Goal: Information Seeking & Learning: Learn about a topic

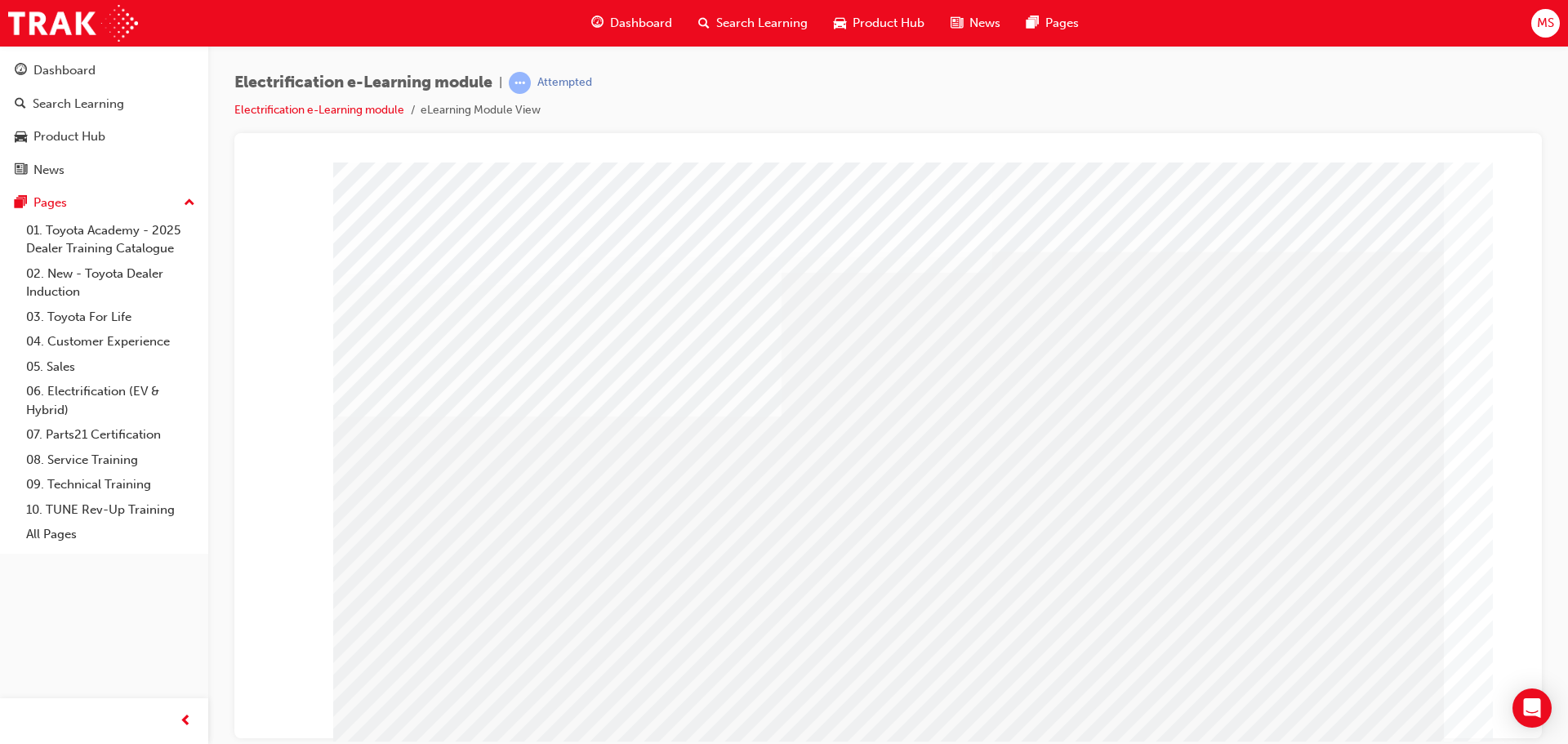
drag, startPoint x: 1127, startPoint y: 518, endPoint x: 1164, endPoint y: 534, distance: 40.3
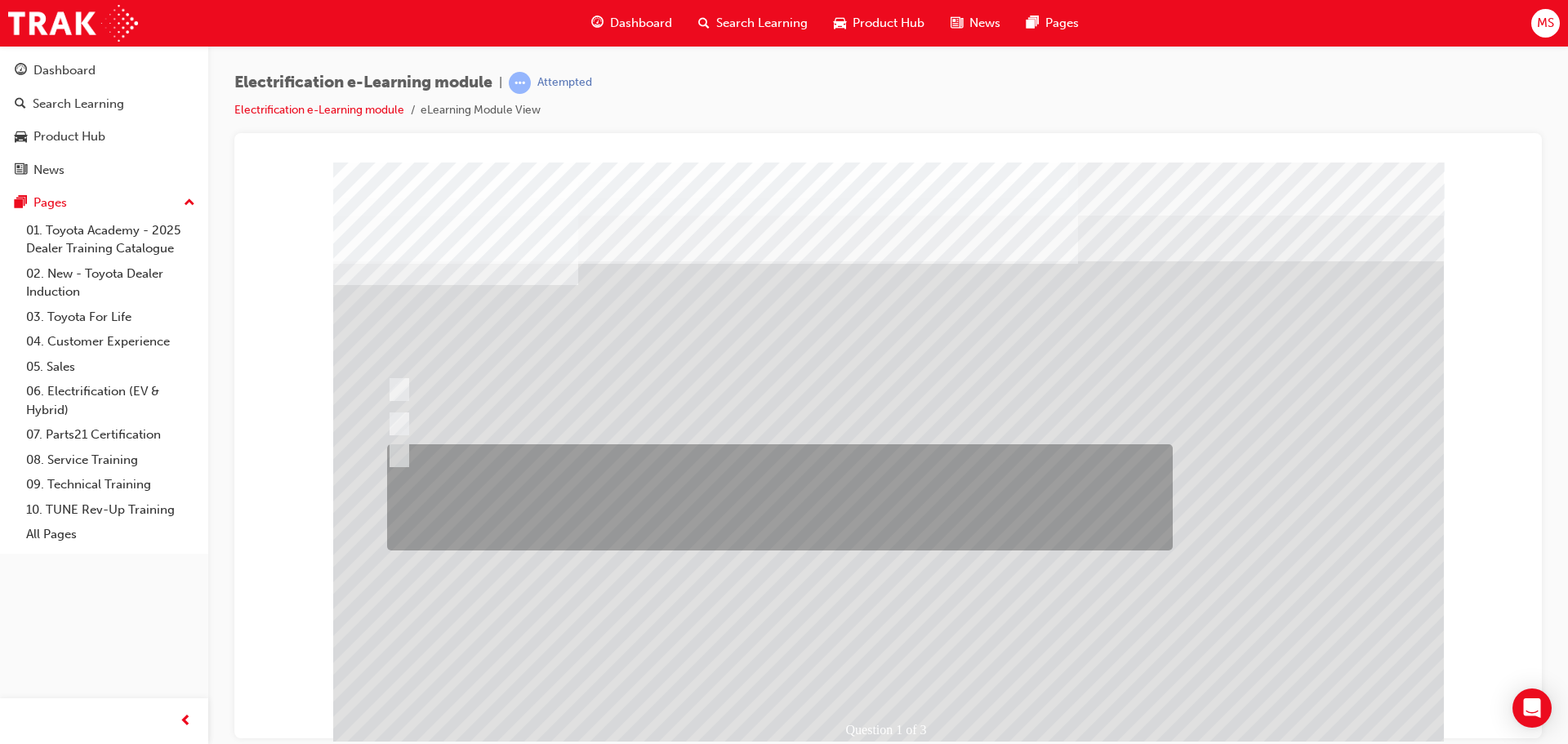
click at [596, 486] on div at bounding box center [776, 497] width 786 height 106
radio input "true"
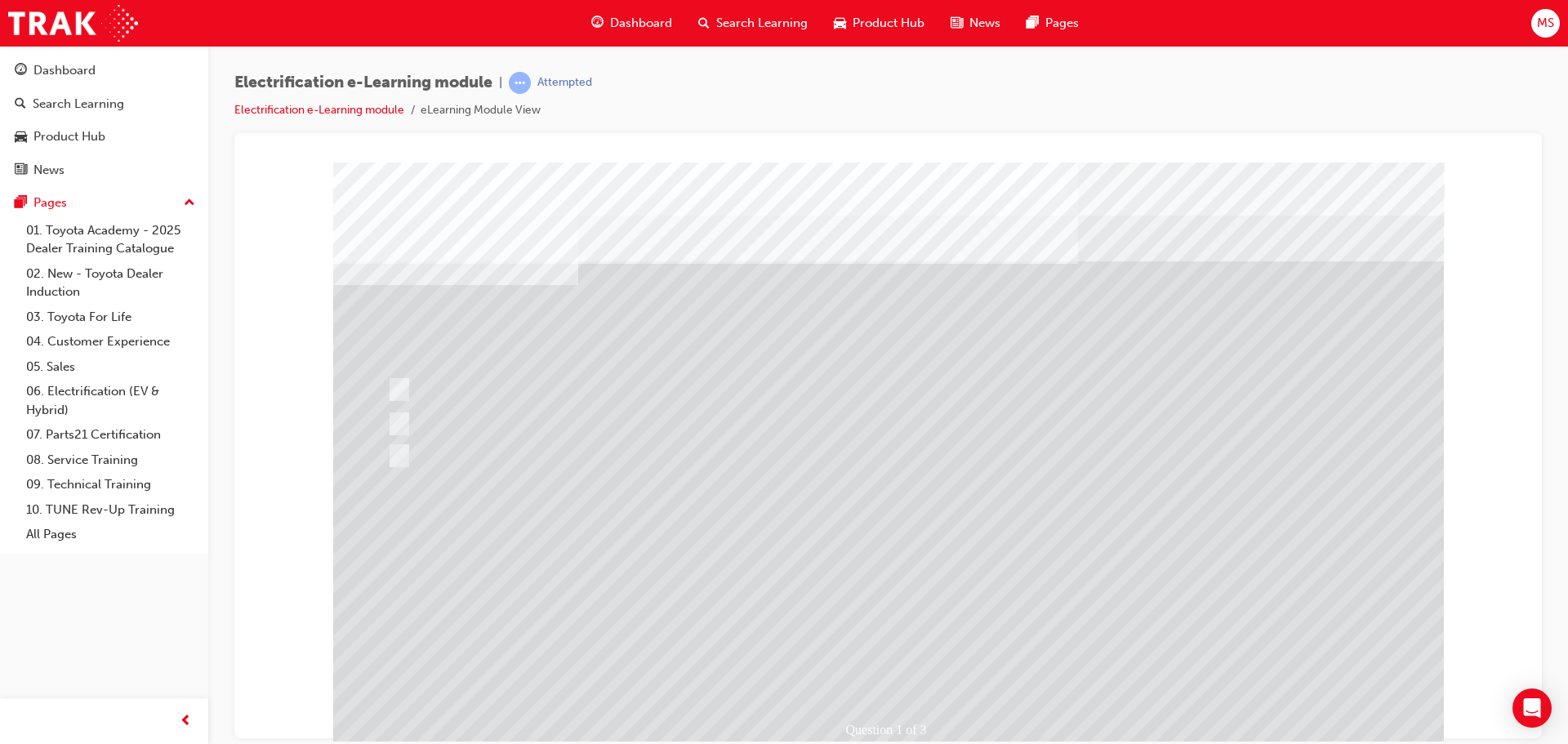
click at [892, 664] on div at bounding box center [889, 456] width 1111 height 588
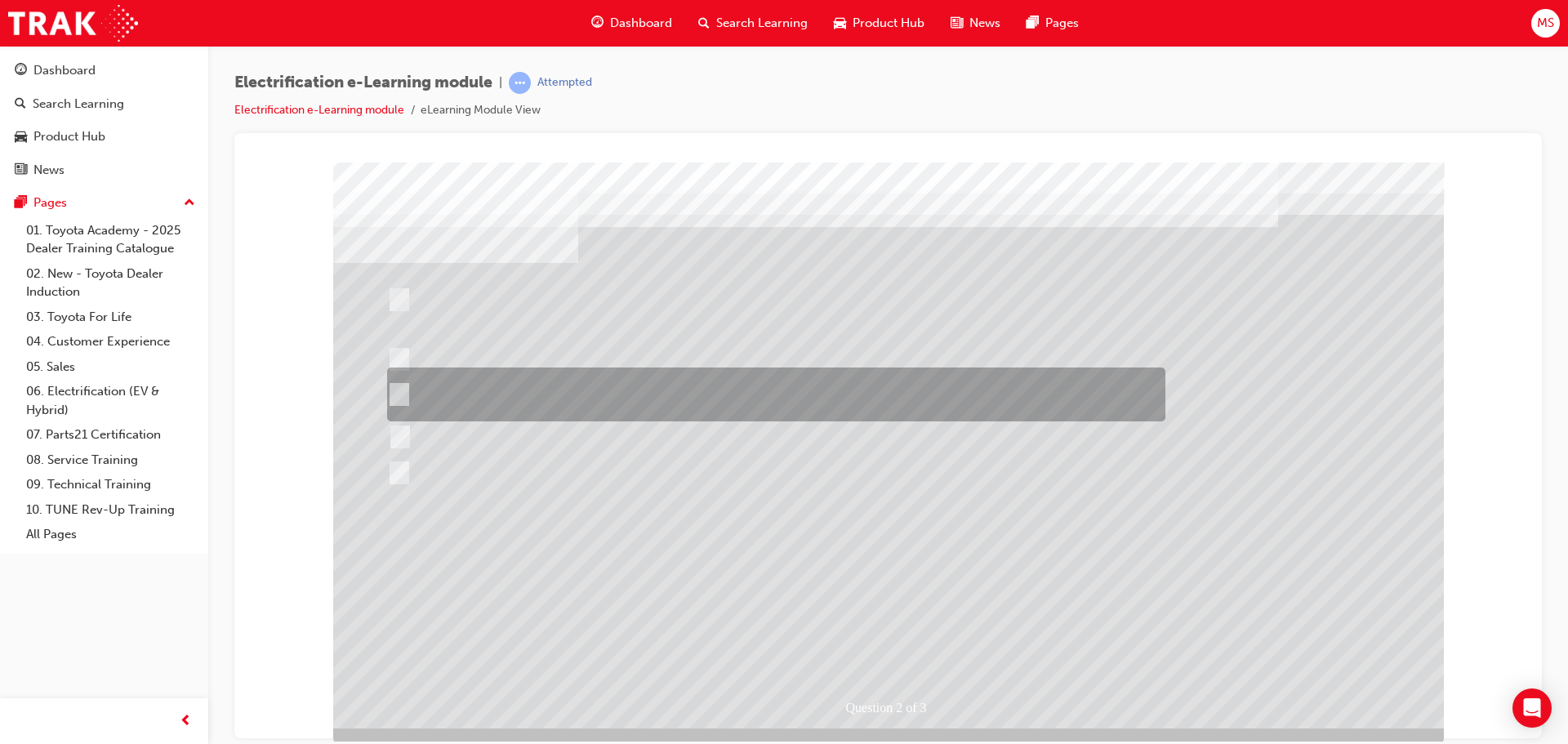
scroll to position [33, 0]
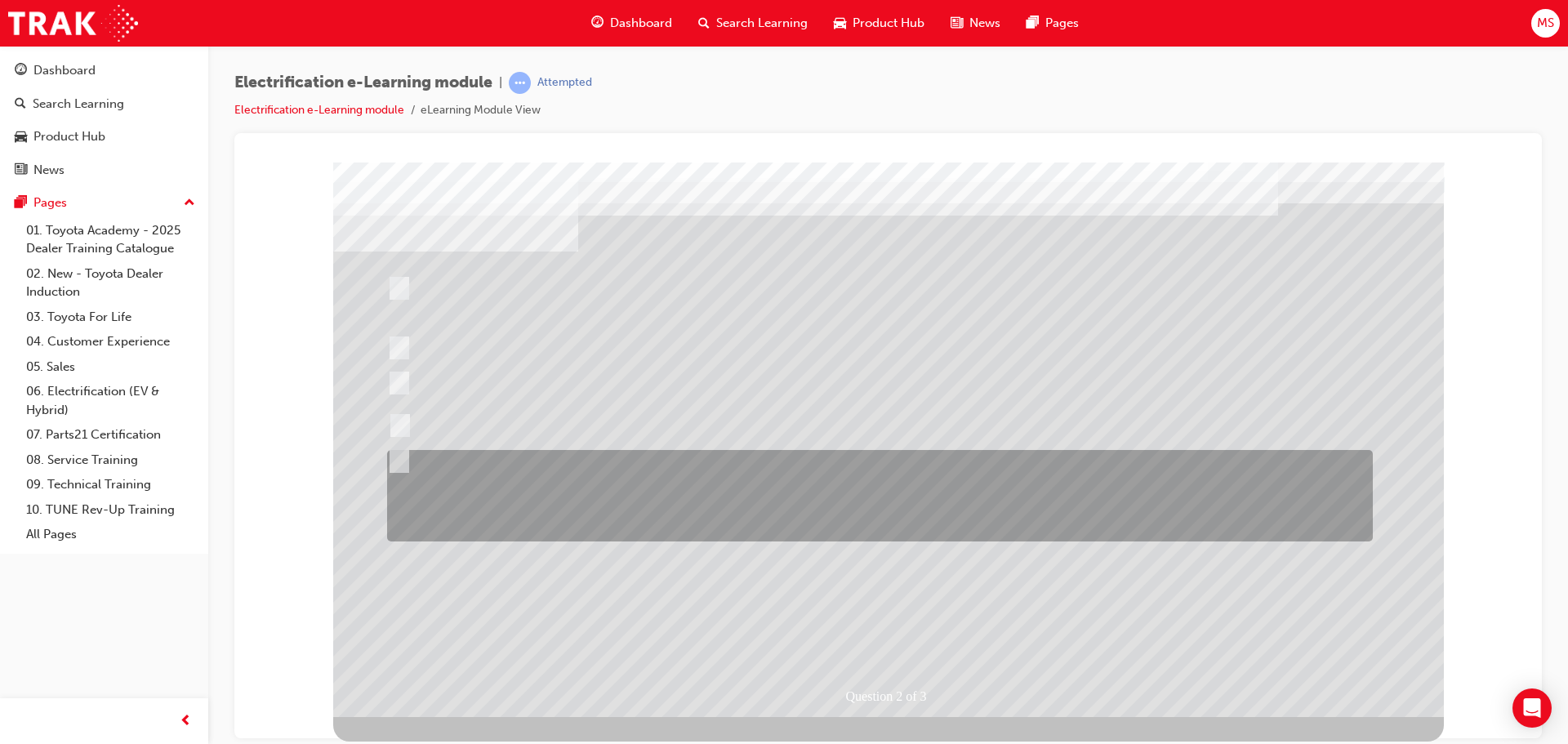
click at [676, 480] on div at bounding box center [876, 496] width 986 height 92
checkbox input "true"
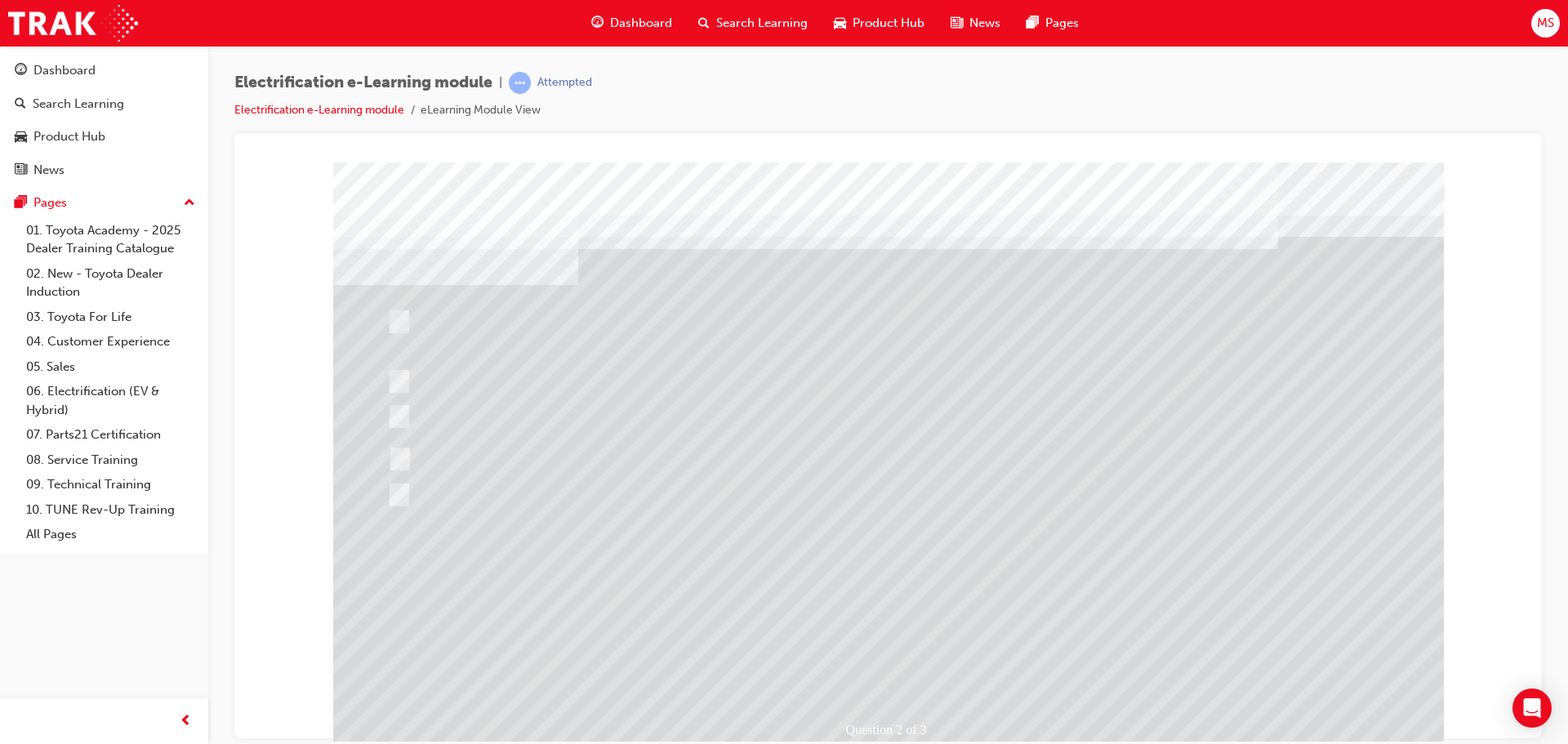
click at [533, 324] on div at bounding box center [889, 456] width 1111 height 588
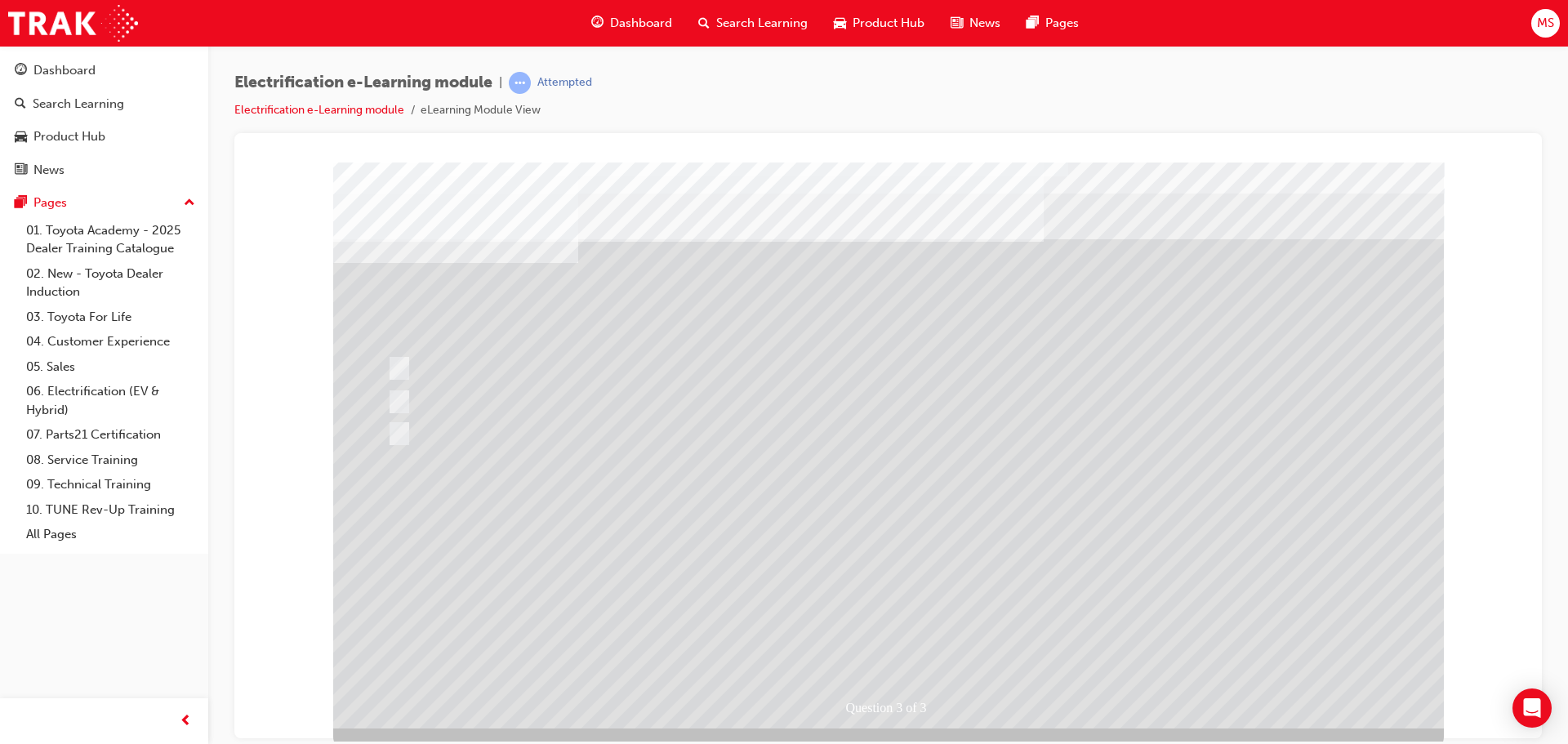
scroll to position [33, 0]
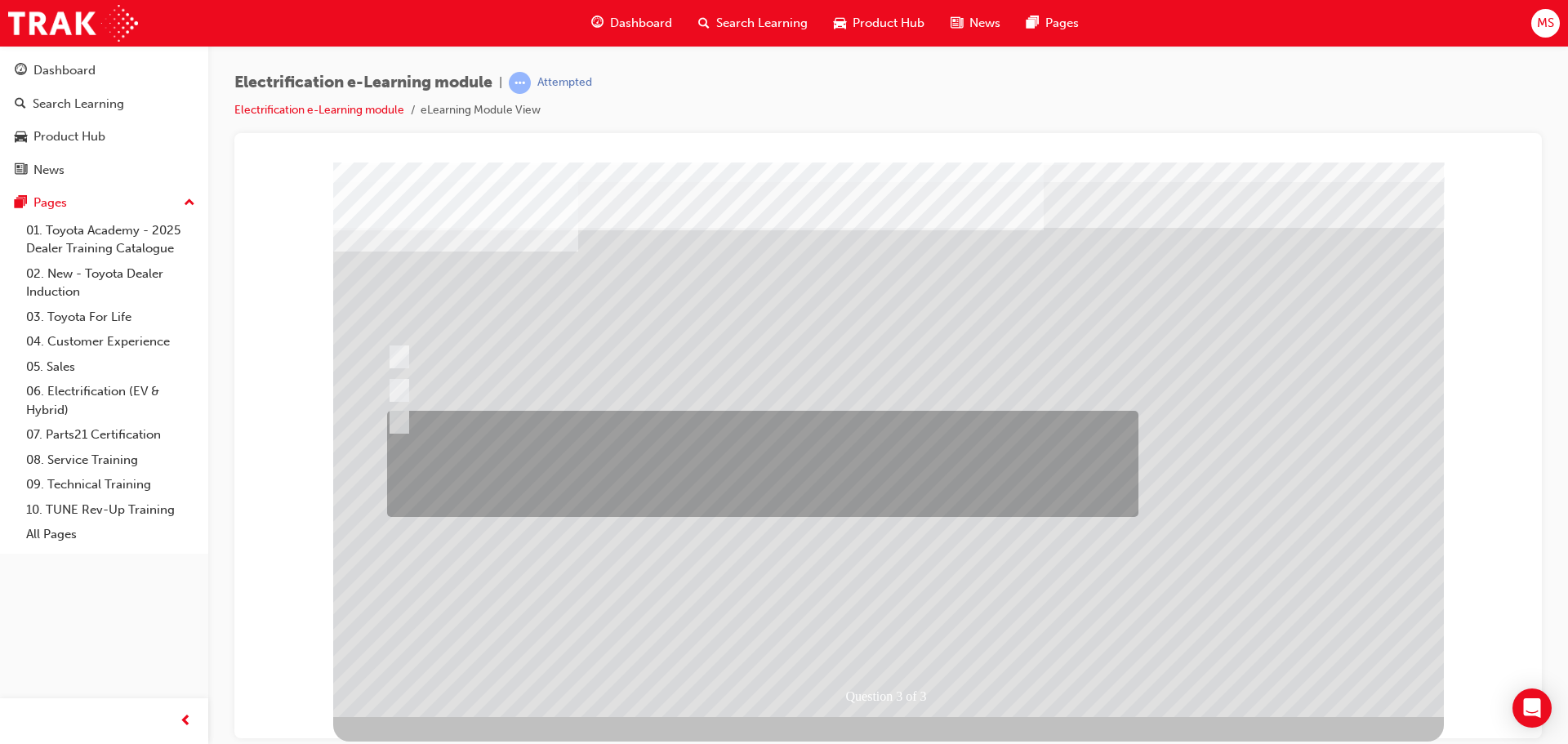
click at [801, 474] on div at bounding box center [759, 463] width 751 height 106
radio input "true"
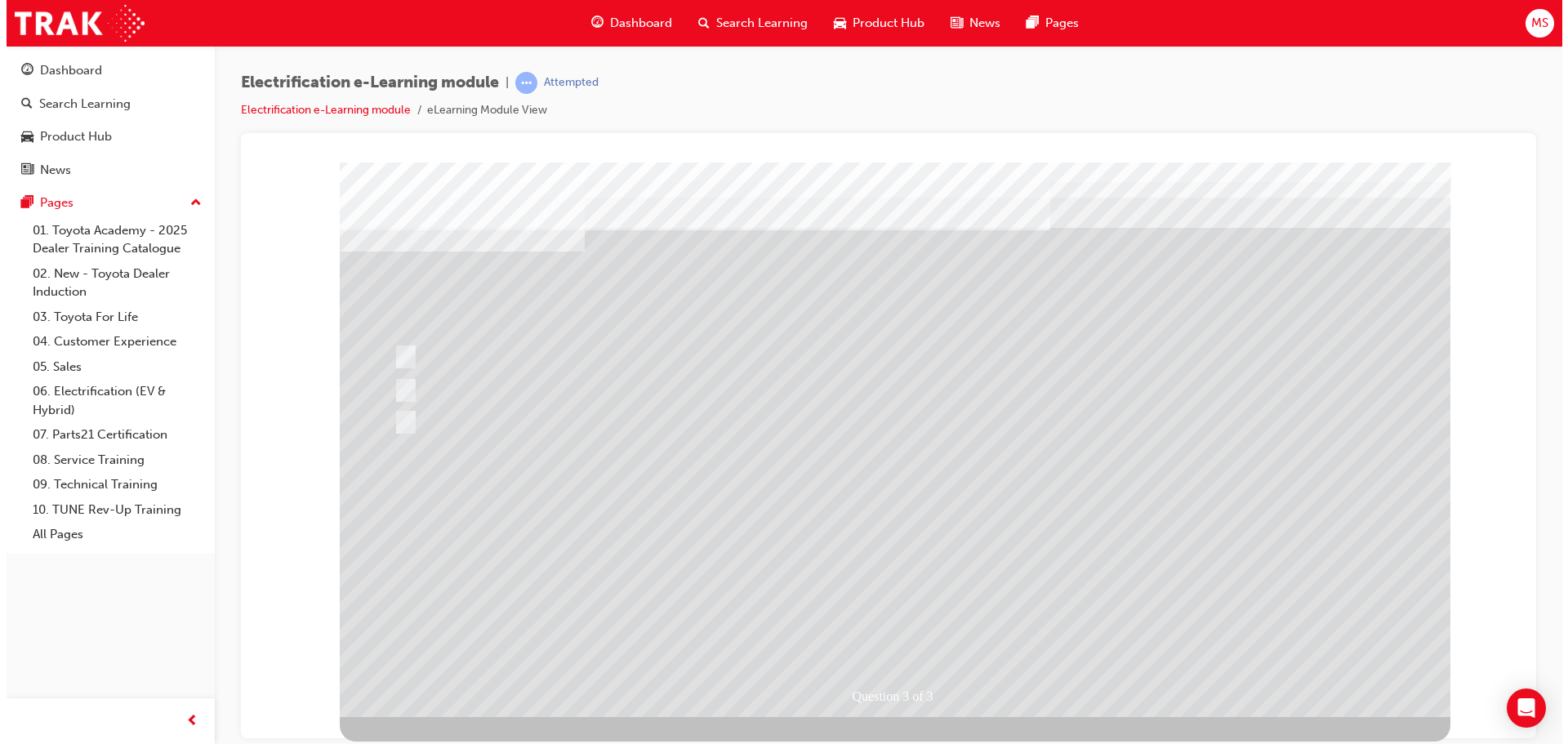
scroll to position [0, 0]
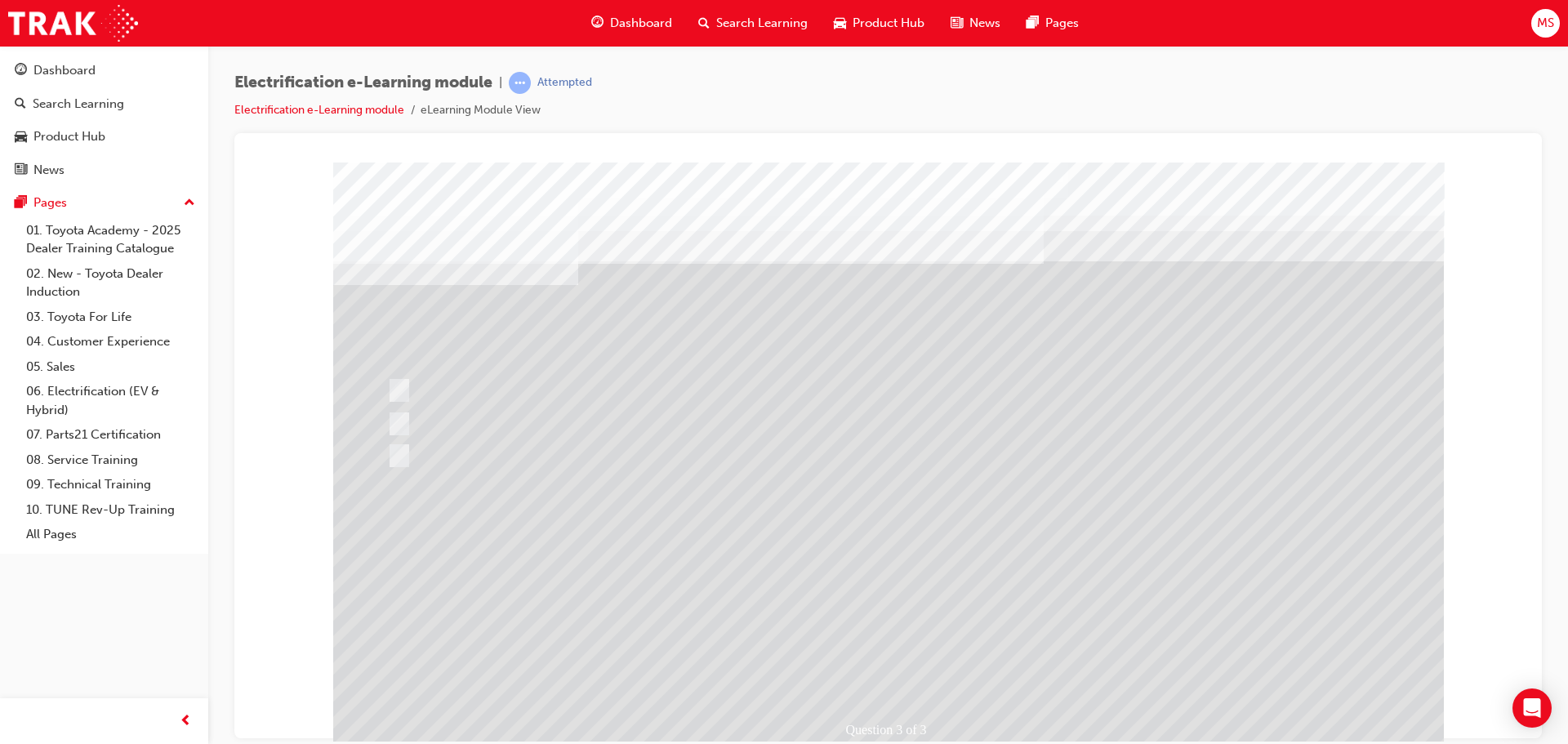
click at [893, 664] on div at bounding box center [889, 456] width 1111 height 588
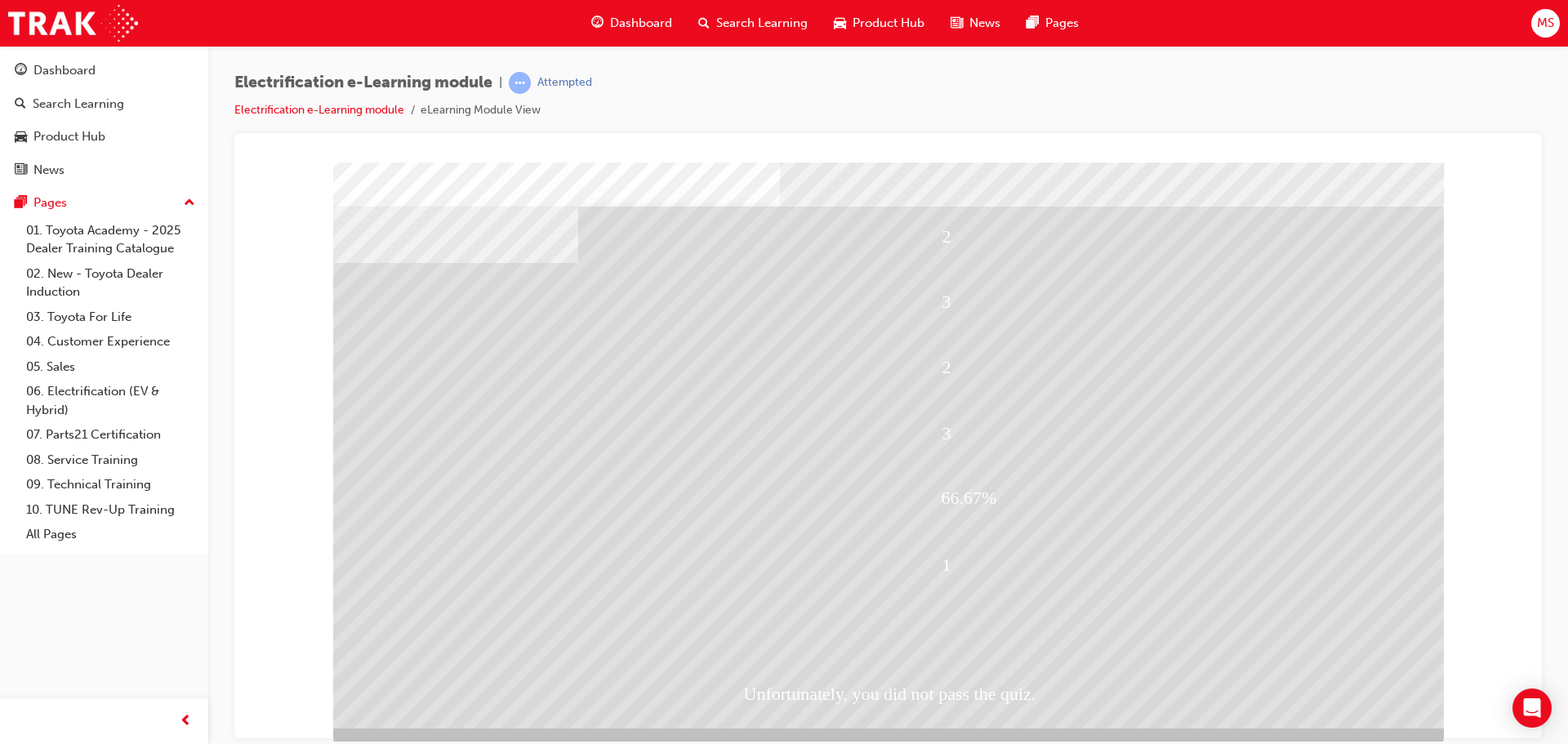
scroll to position [33, 0]
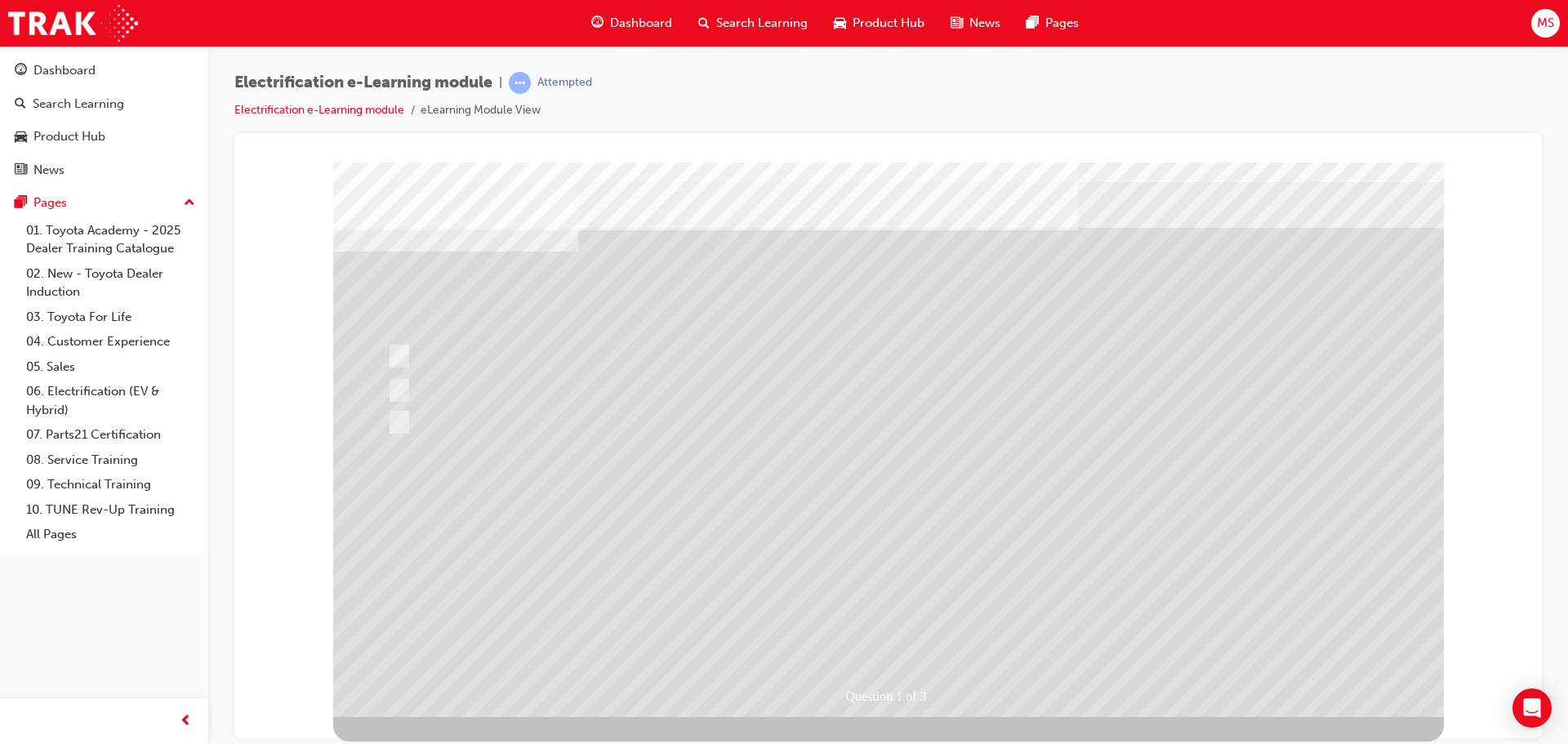
scroll to position [0, 0]
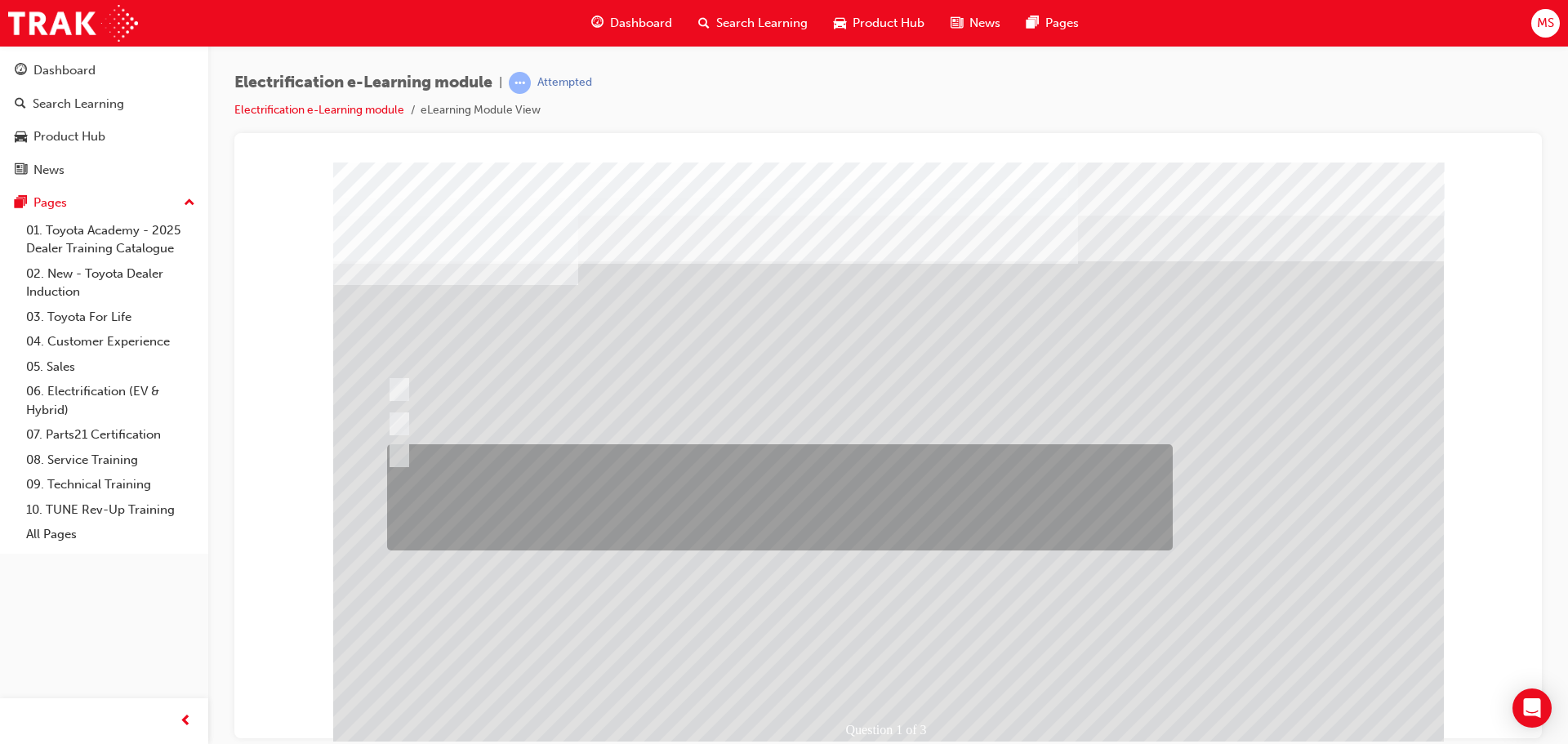
click at [600, 494] on div at bounding box center [776, 497] width 786 height 106
radio input "true"
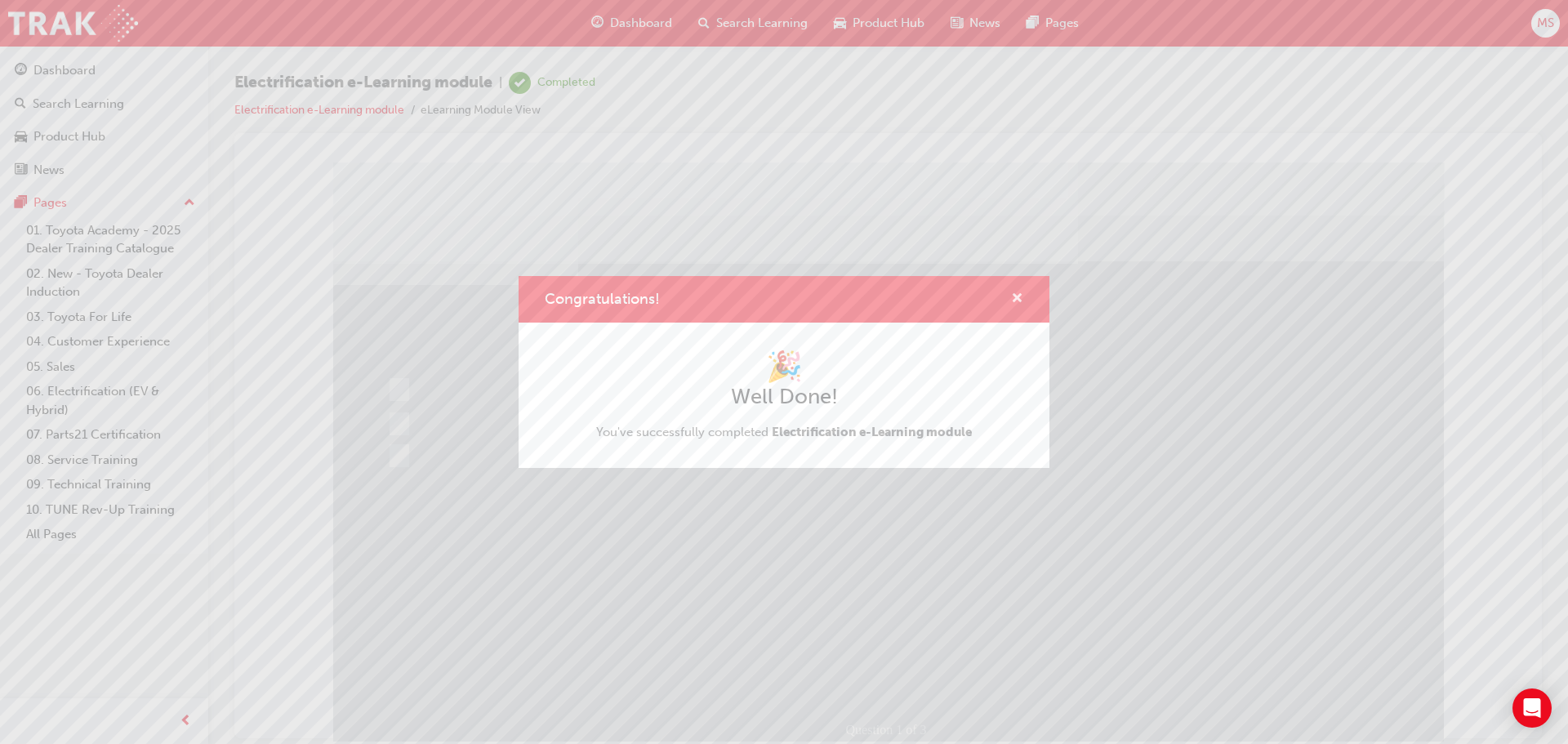
click at [1012, 292] on span "cross-icon" at bounding box center [1017, 300] width 13 height 15
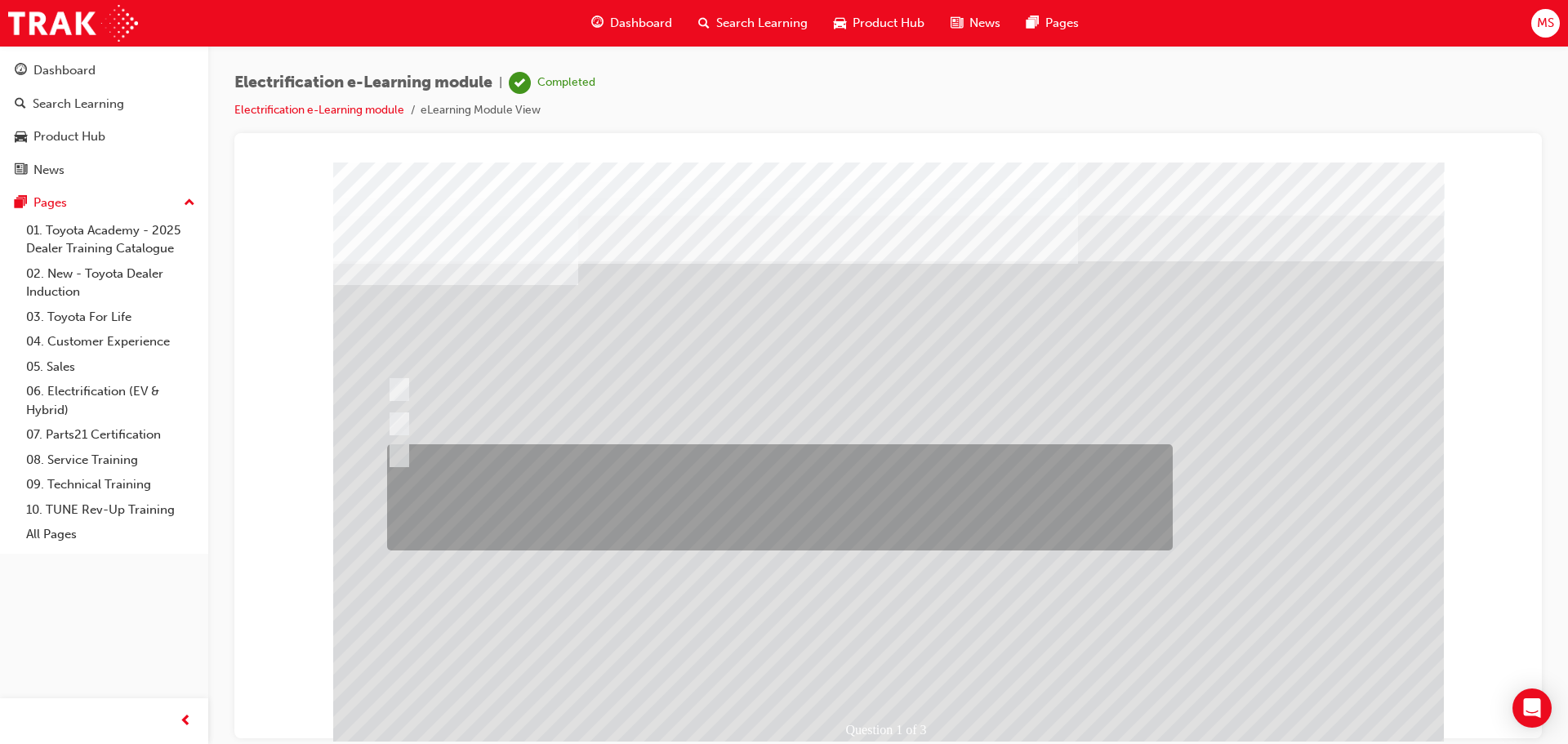
click at [505, 499] on div at bounding box center [776, 497] width 786 height 106
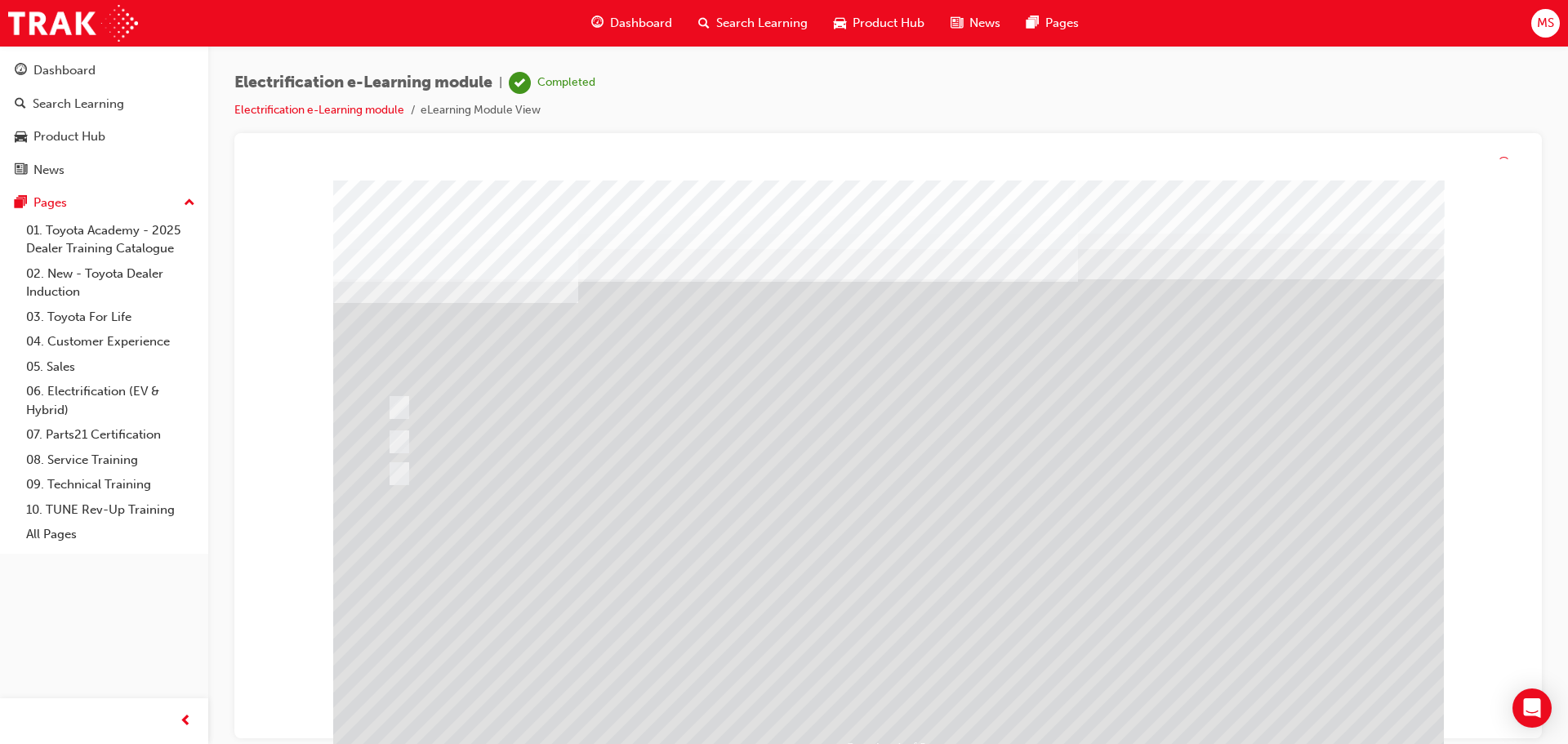
click at [902, 701] on div at bounding box center [889, 474] width 1111 height 588
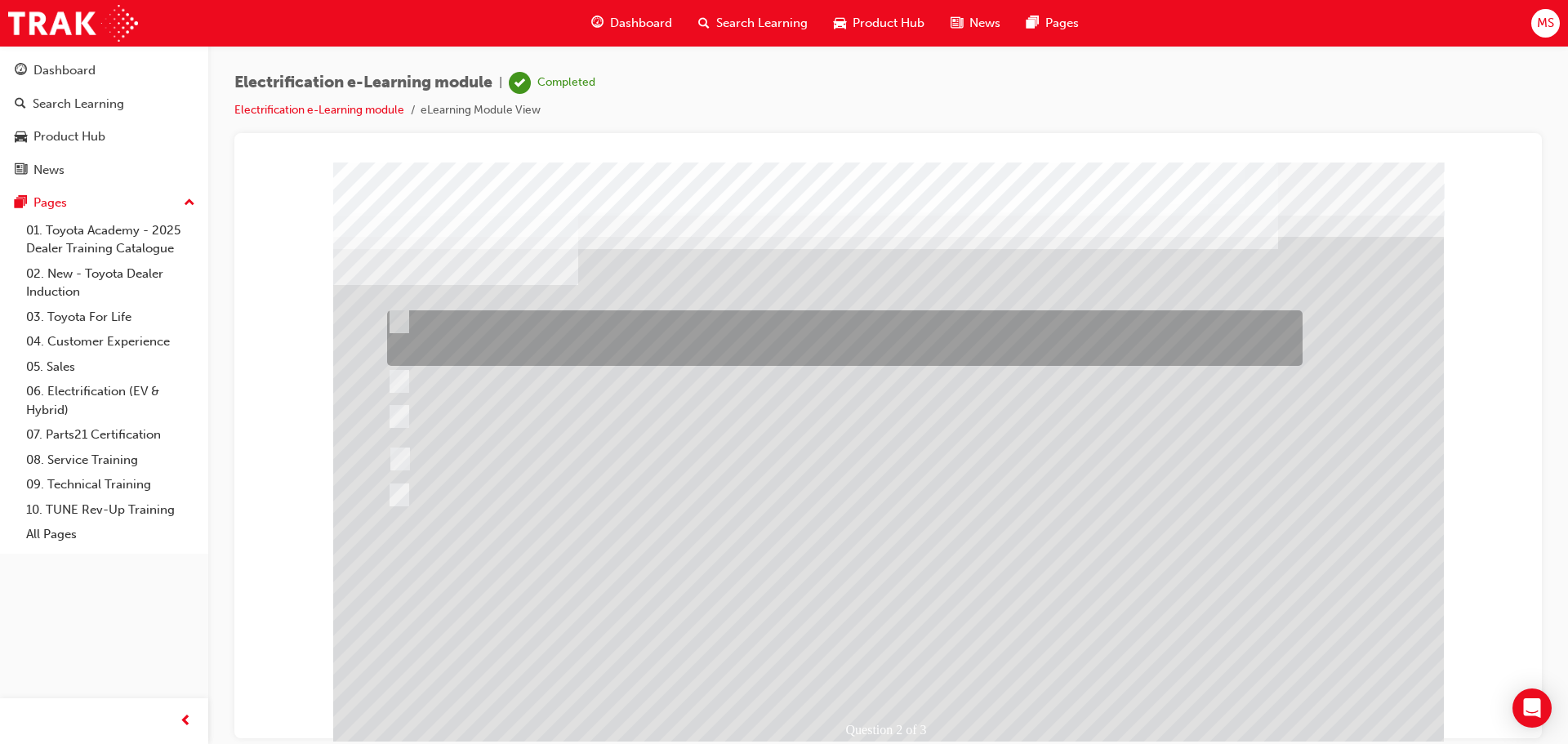
click at [1293, 333] on div at bounding box center [841, 338] width 916 height 55
checkbox input "true"
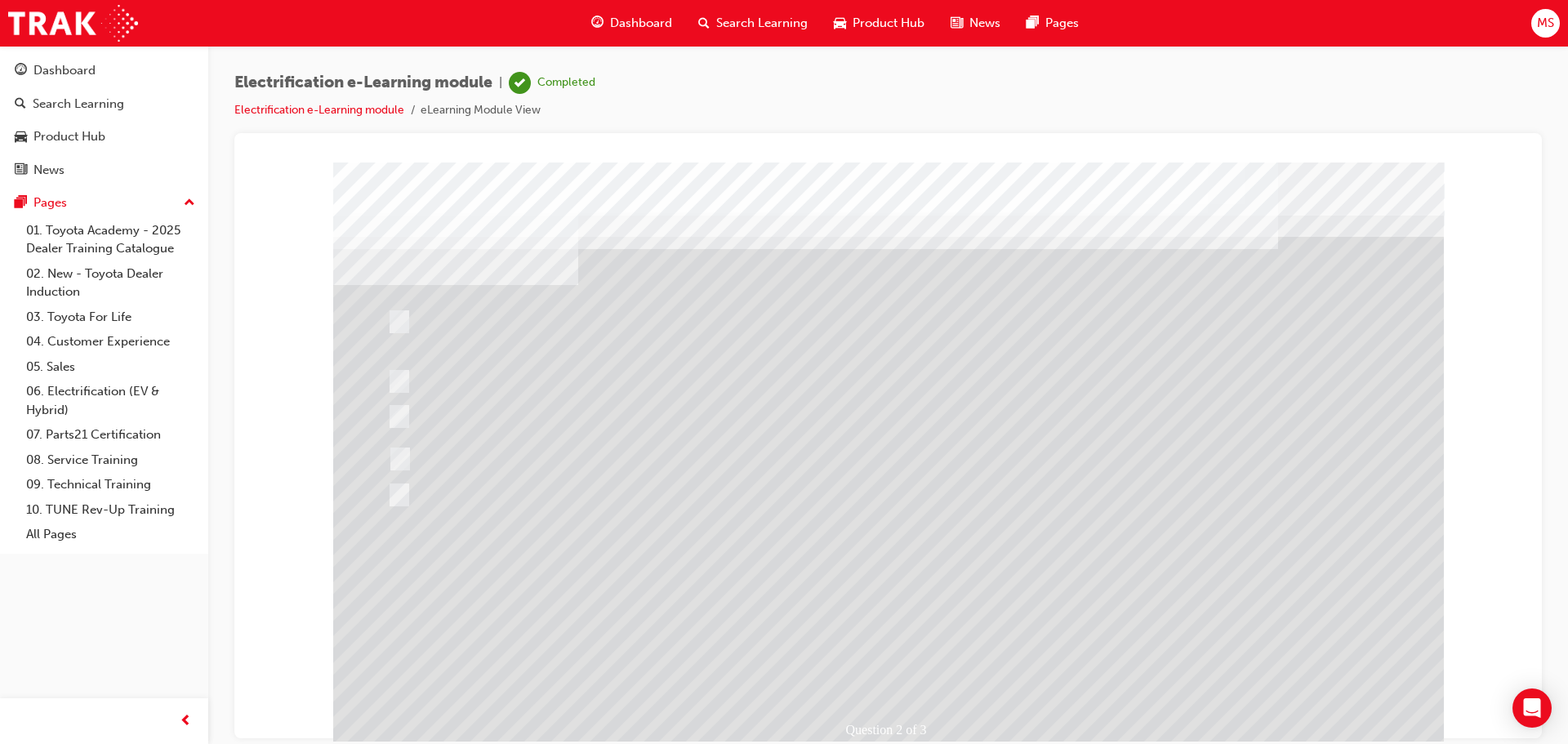
click at [911, 655] on div at bounding box center [889, 456] width 1111 height 588
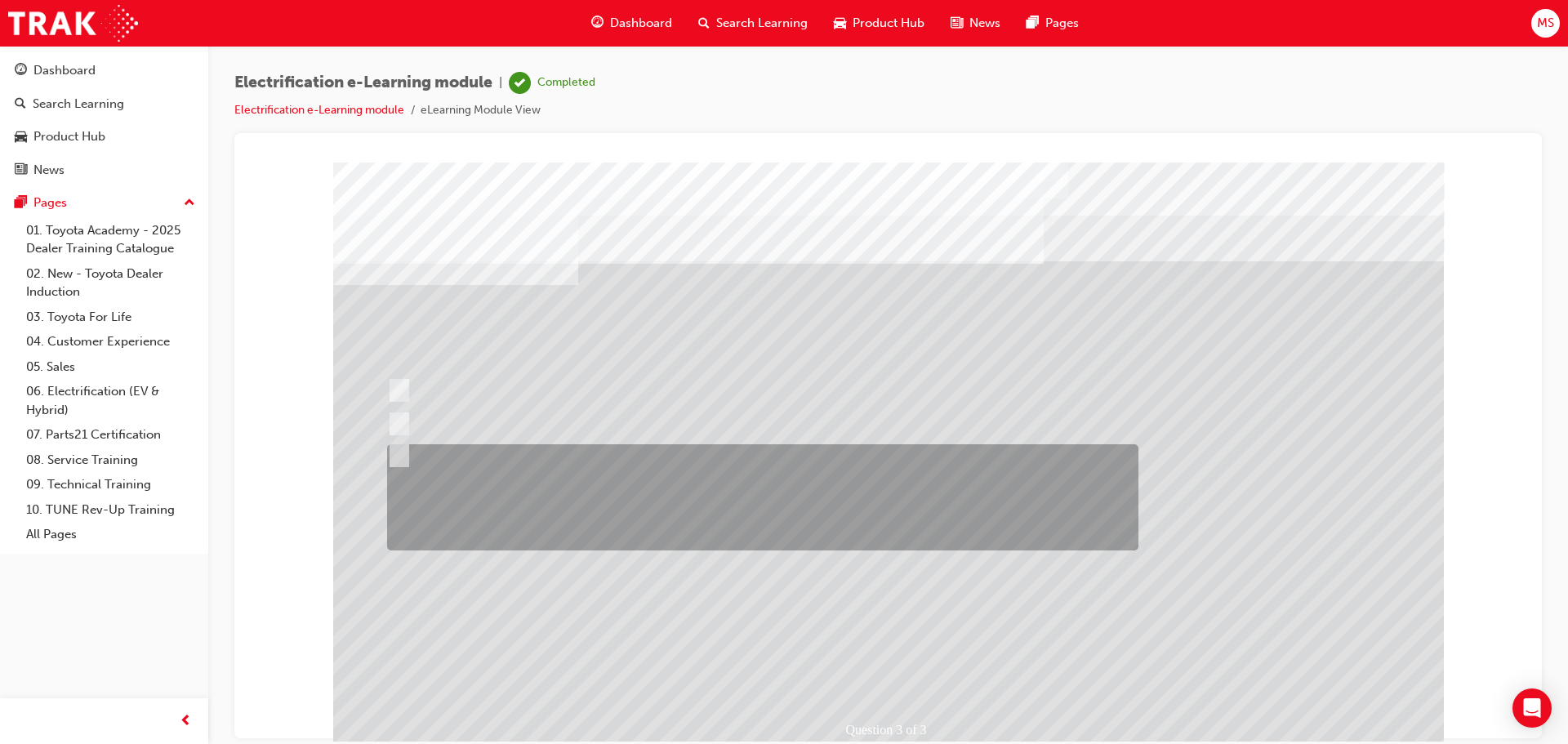
click at [556, 504] on div at bounding box center [759, 497] width 751 height 106
radio input "true"
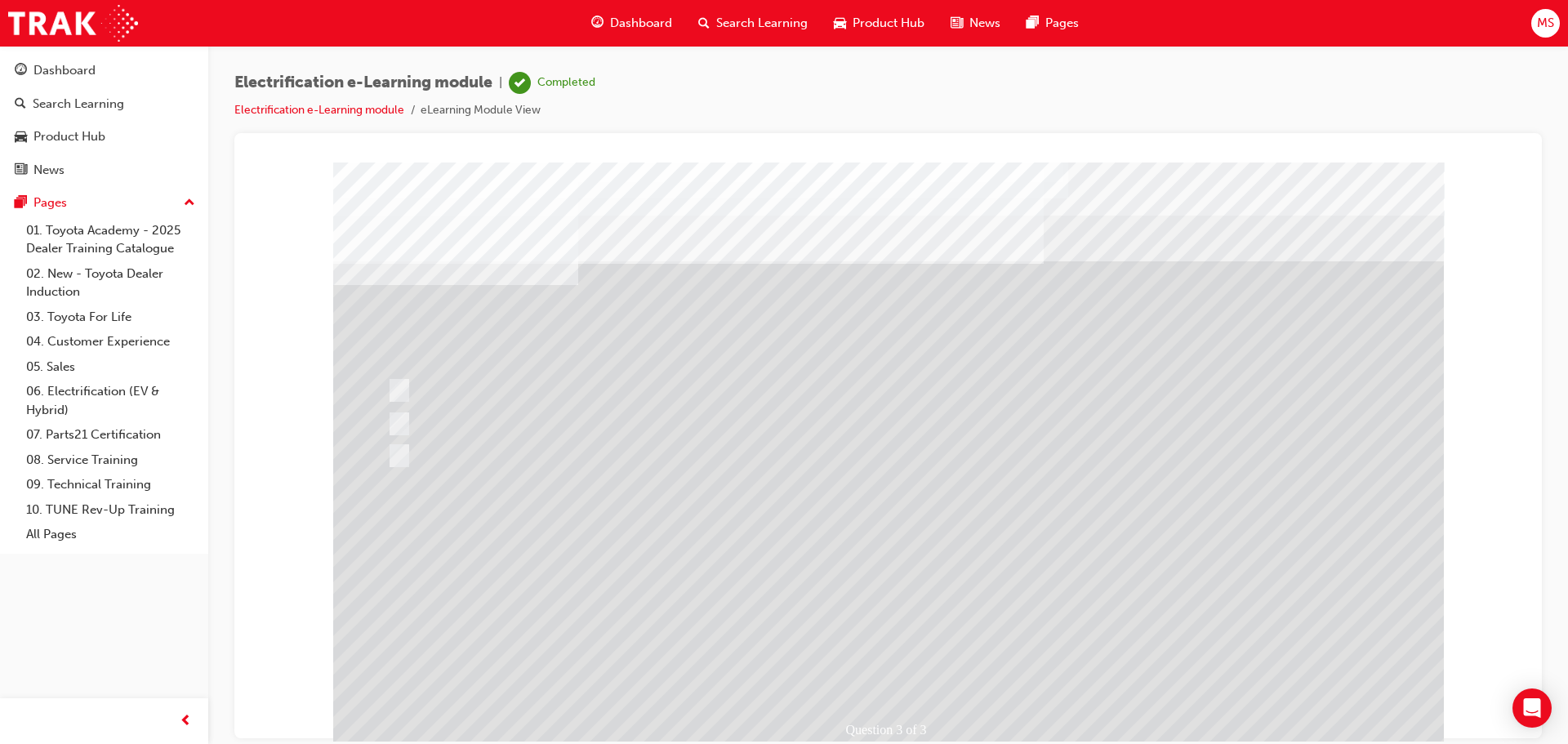
click at [882, 652] on div at bounding box center [889, 456] width 1111 height 588
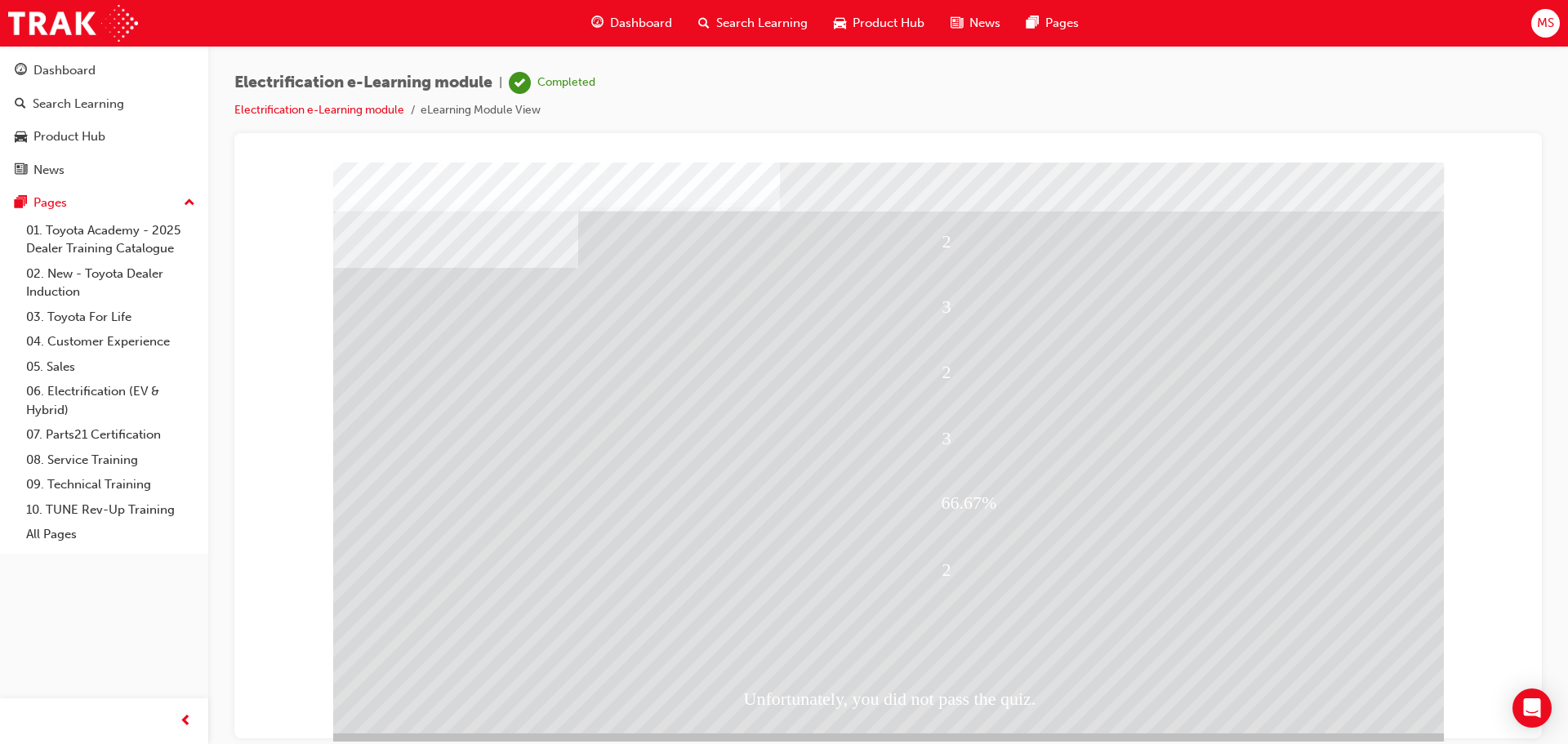
scroll to position [33, 0]
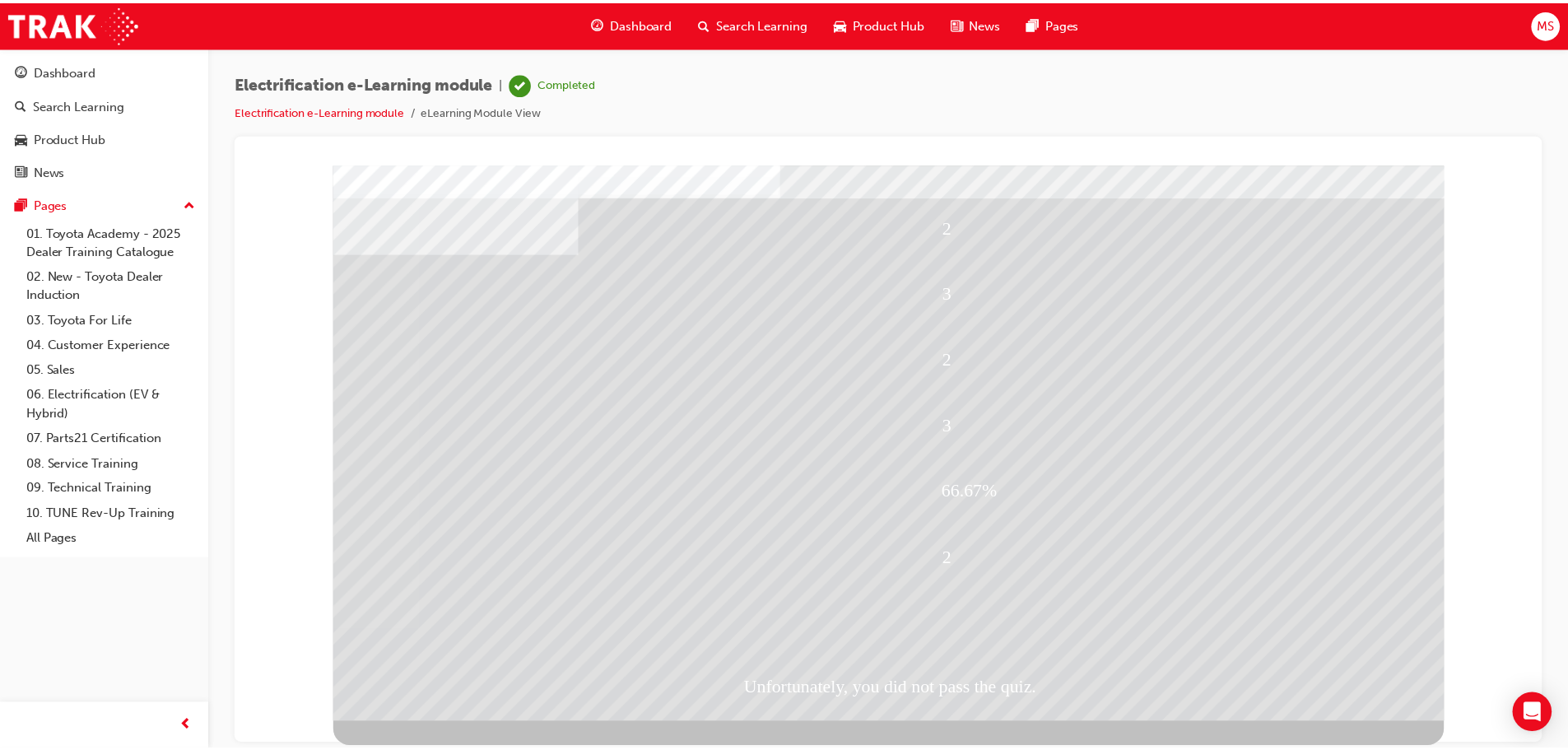
scroll to position [0, 0]
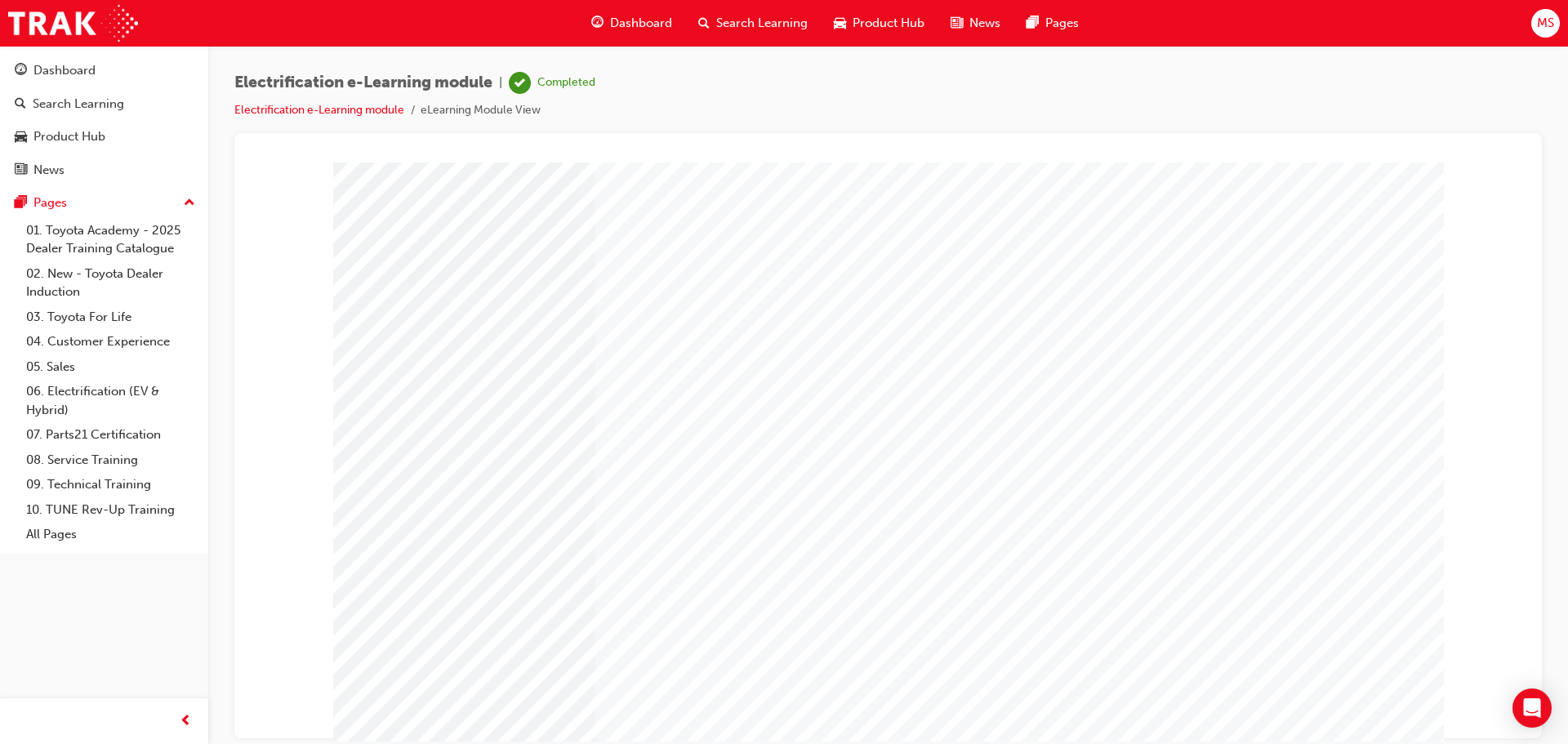
click at [502, 80] on span "|" at bounding box center [500, 83] width 3 height 18
click at [769, 12] on div "Search Learning" at bounding box center [753, 23] width 135 height 33
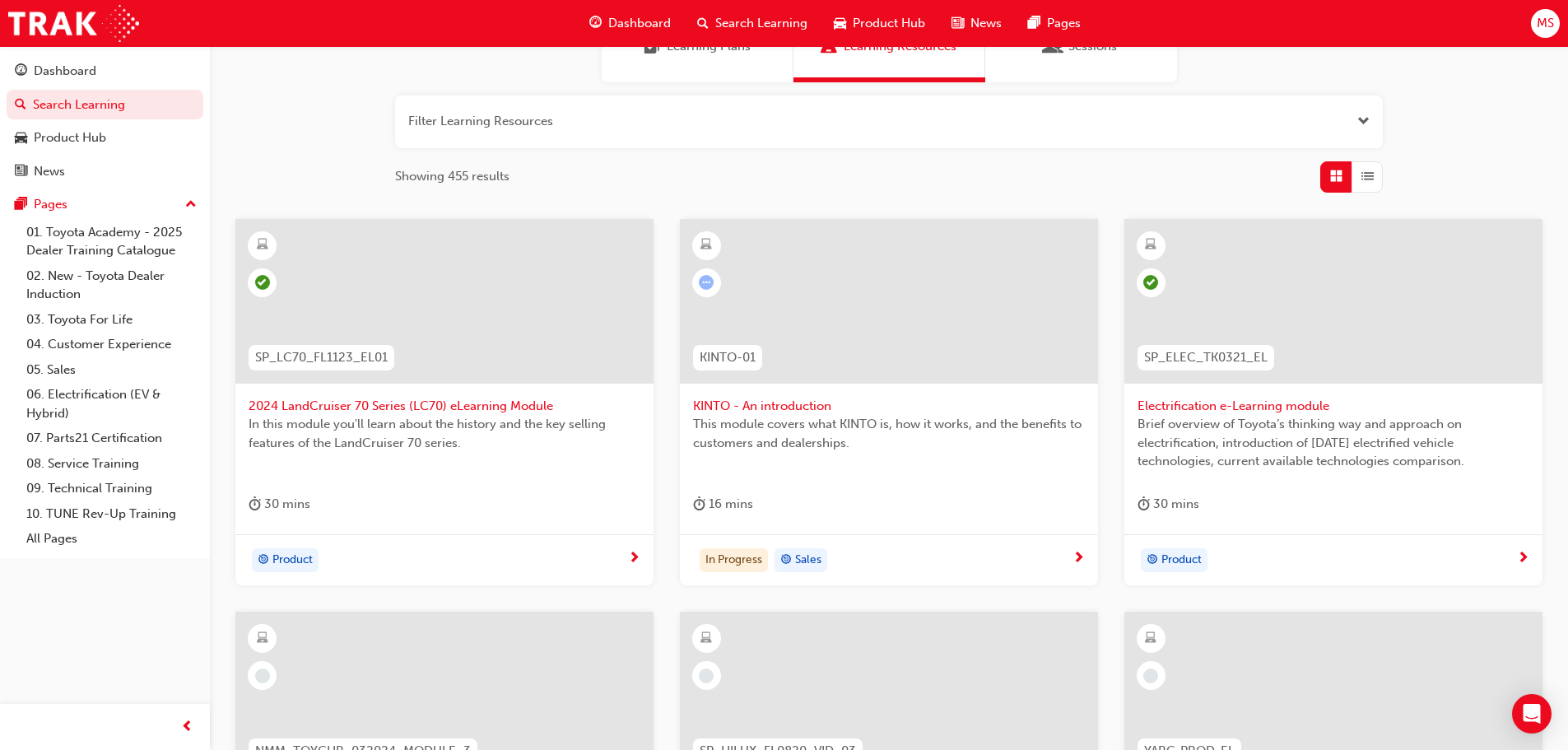
scroll to position [529, 0]
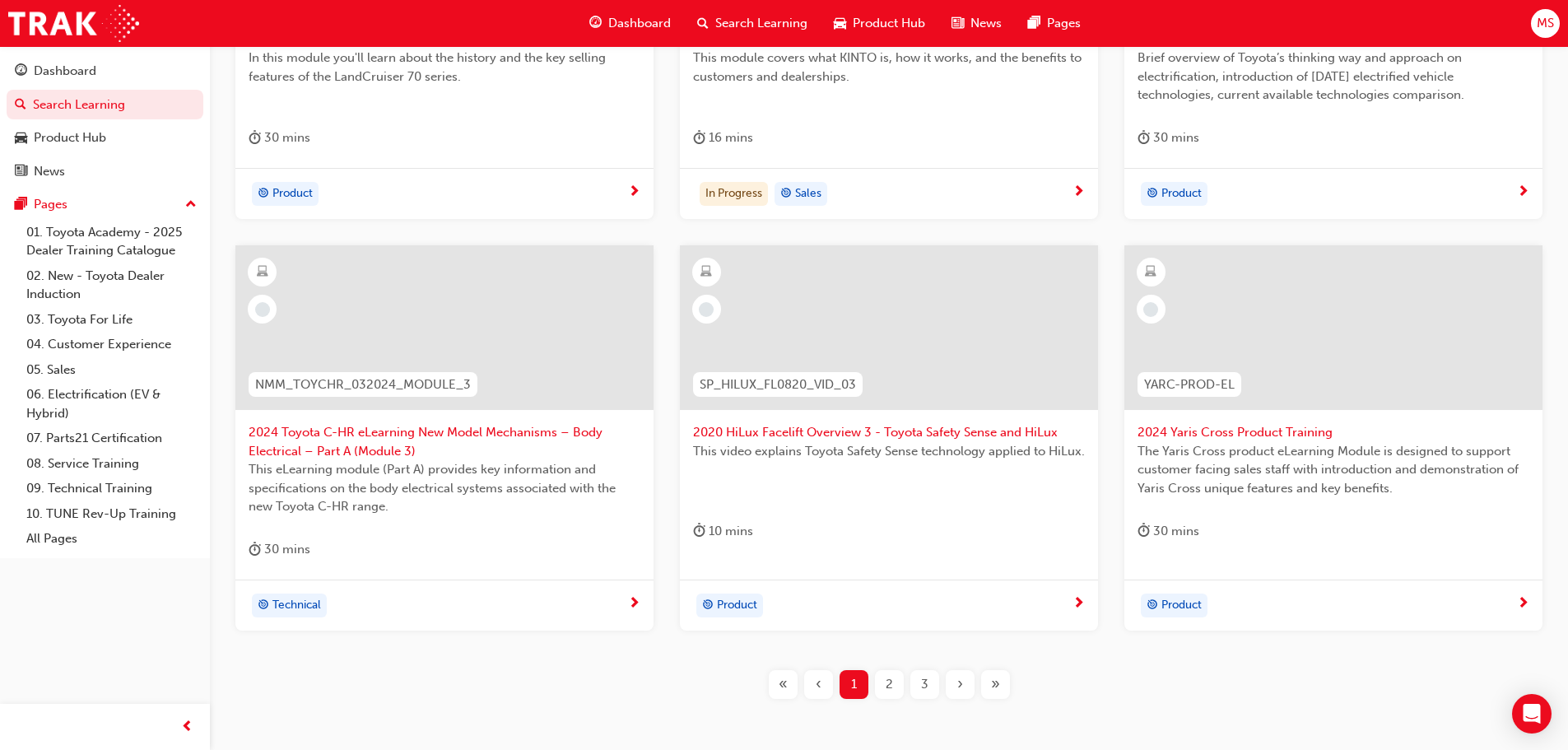
click at [848, 396] on div "SP_HILUX_FL0820_VID_03" at bounding box center [777, 385] width 169 height 25
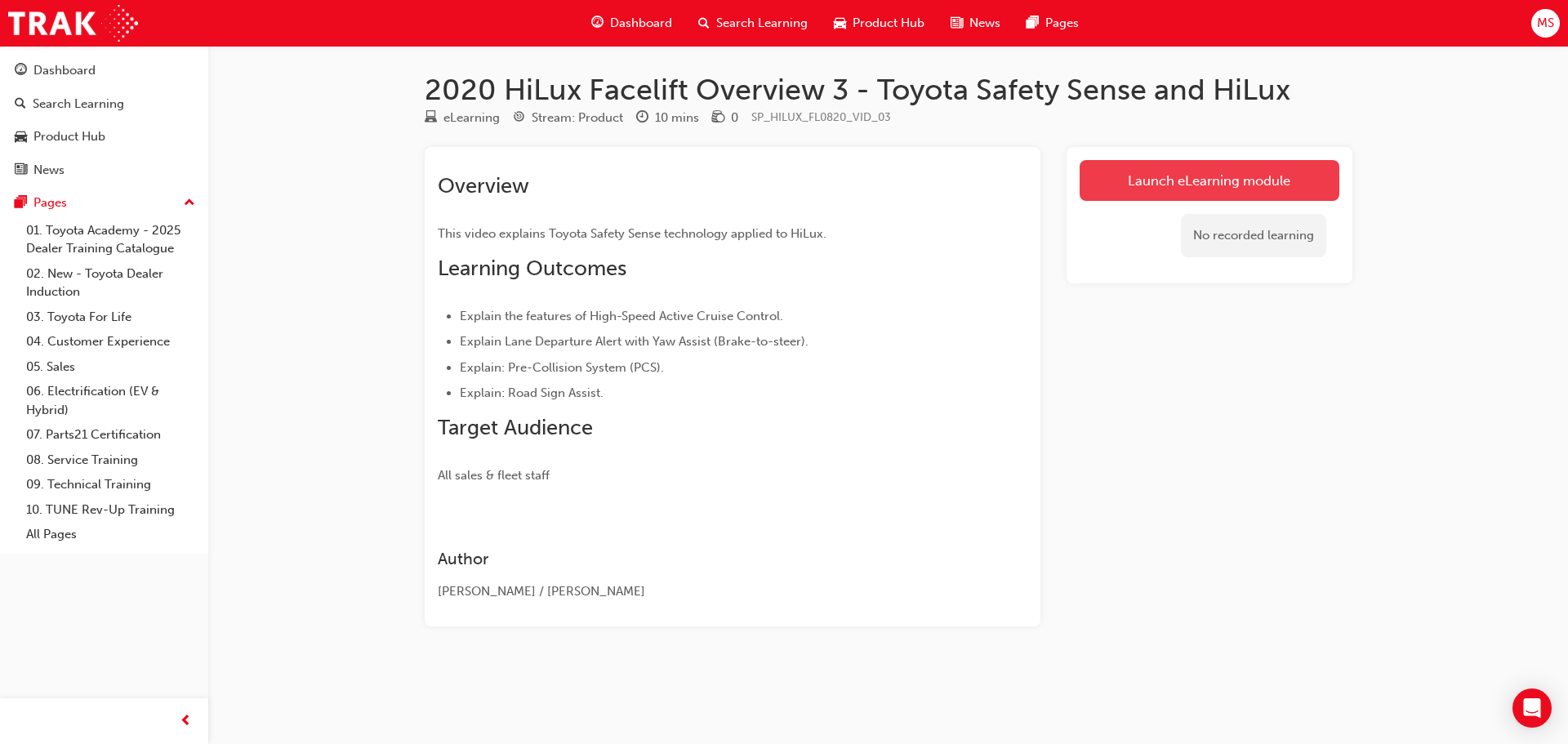
click at [1233, 186] on link "Launch eLearning module" at bounding box center [1210, 180] width 260 height 41
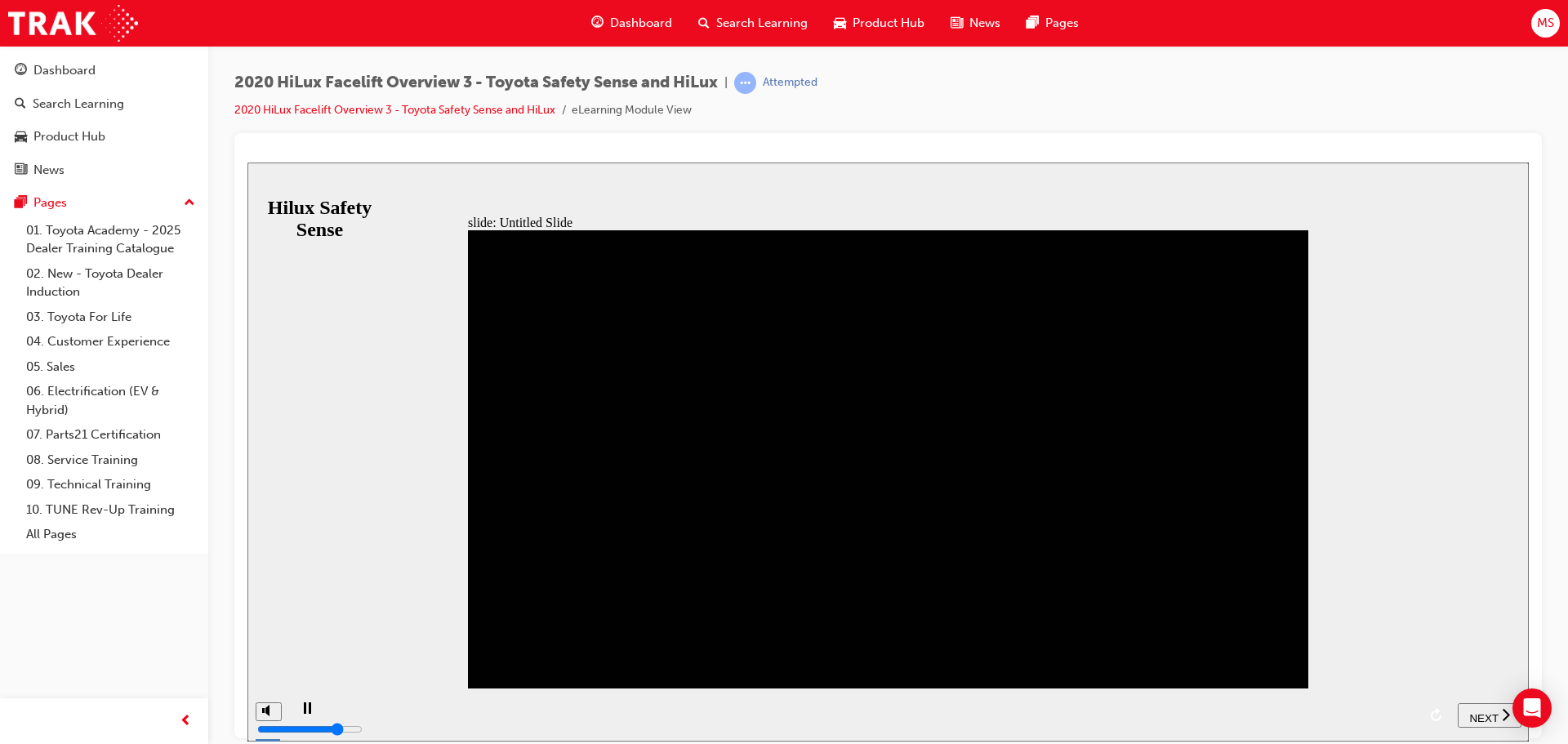
click at [1435, 708] on icon "replay" at bounding box center [1438, 714] width 13 height 13
click at [1478, 716] on span "NEXT" at bounding box center [1484, 717] width 28 height 13
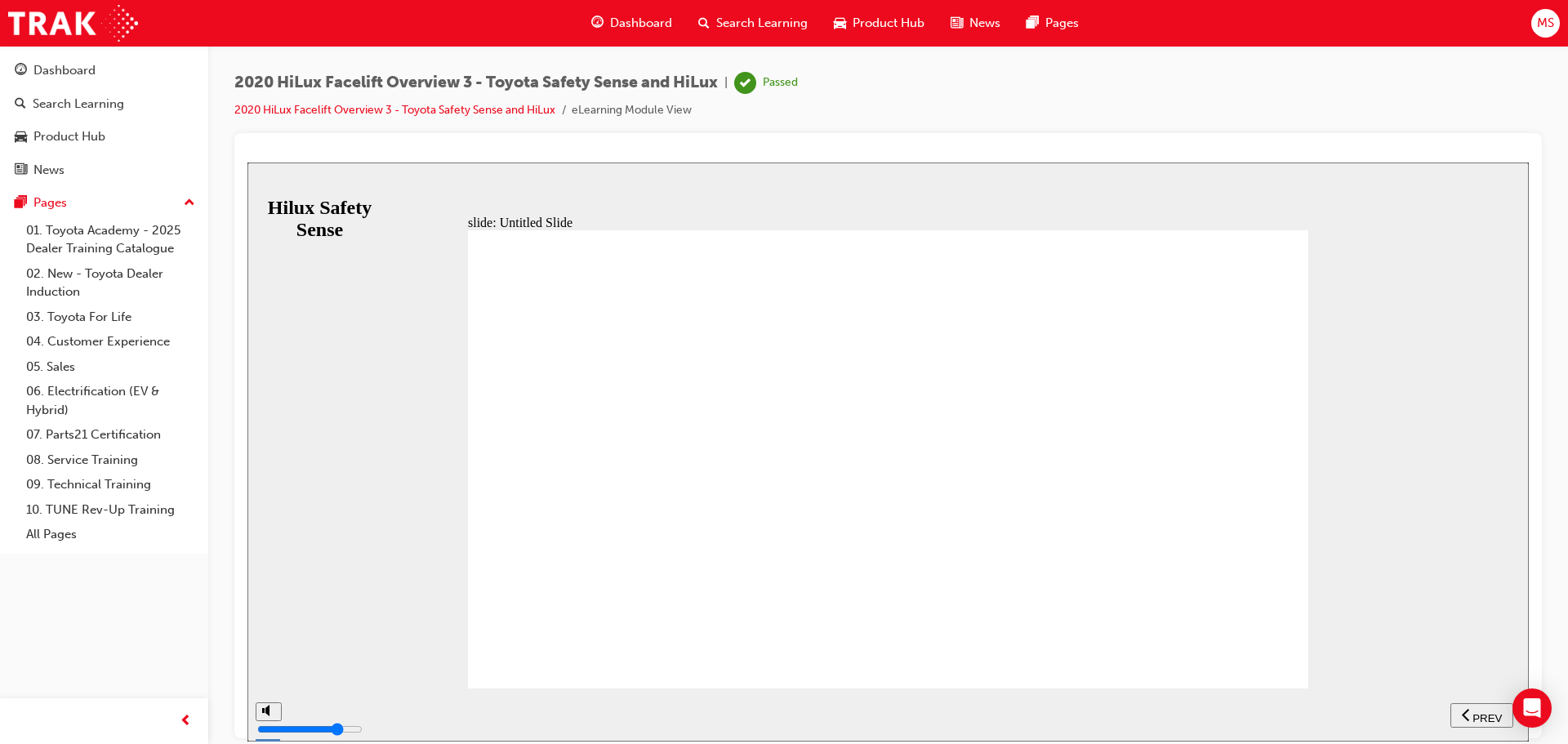
click at [720, 31] on span "Search Learning" at bounding box center [762, 23] width 92 height 18
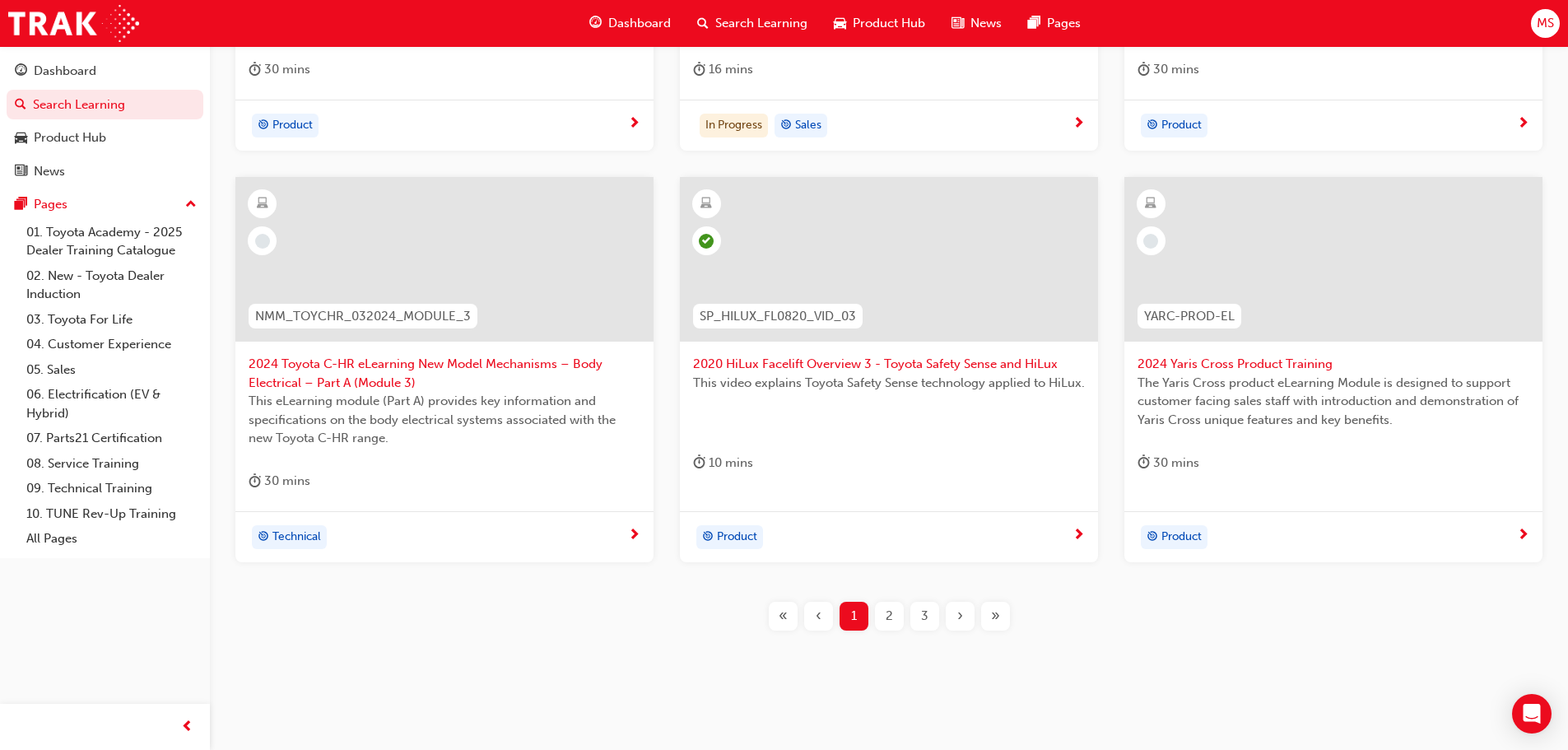
scroll to position [610, 0]
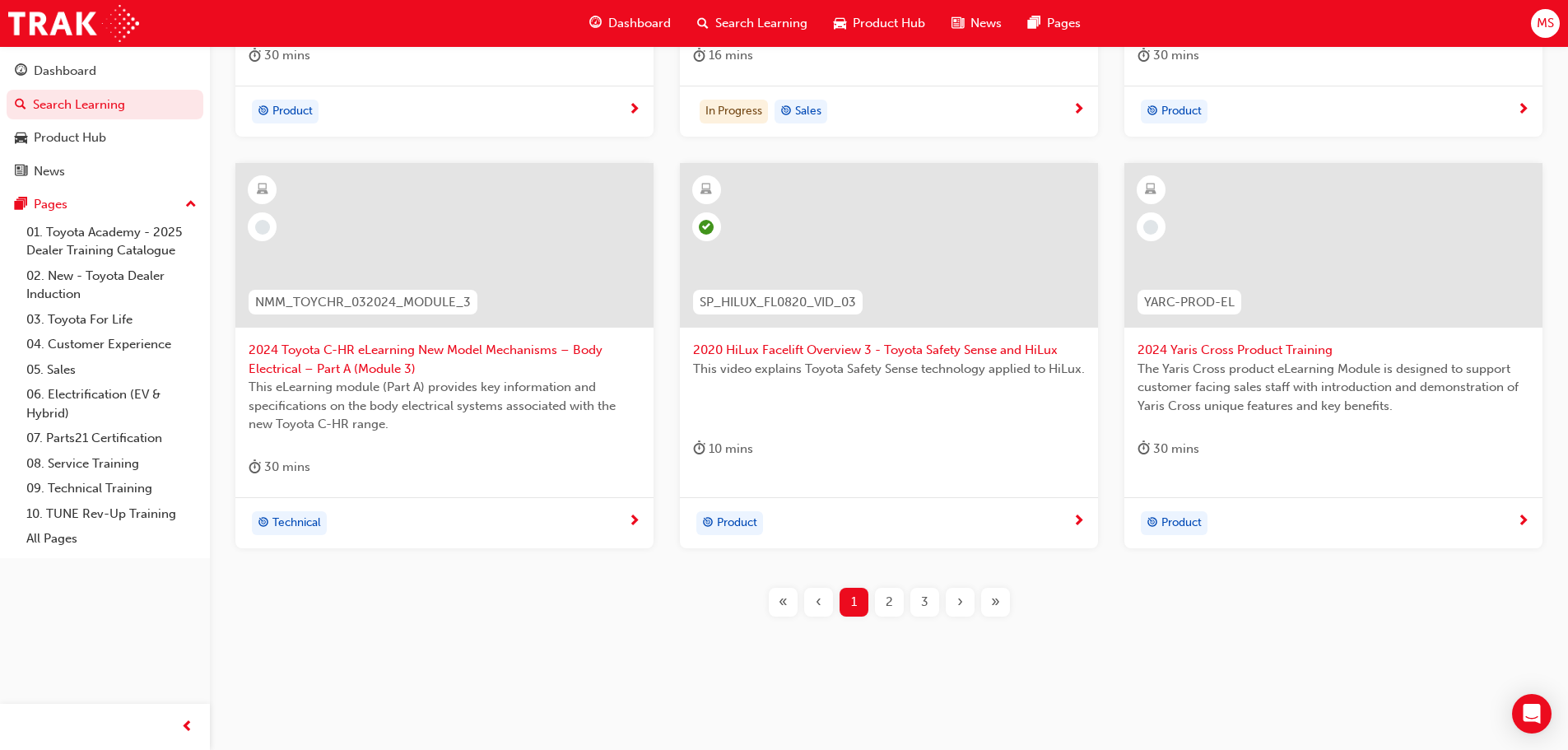
click at [1309, 359] on span "The Yaris Cross product eLearning Module is designed to support customer facing…" at bounding box center [1333, 387] width 392 height 56
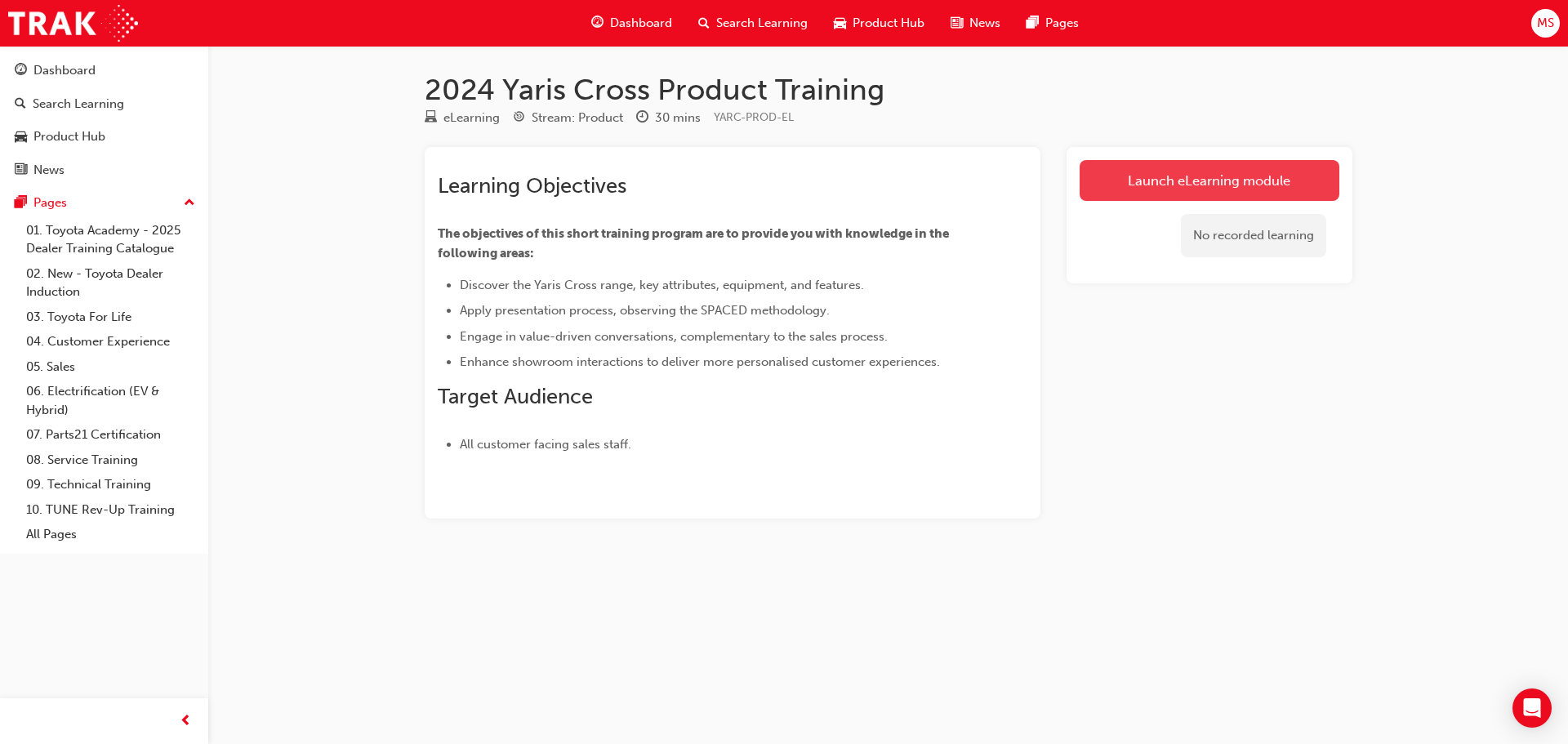
click at [1234, 185] on link "Launch eLearning module" at bounding box center [1210, 180] width 260 height 41
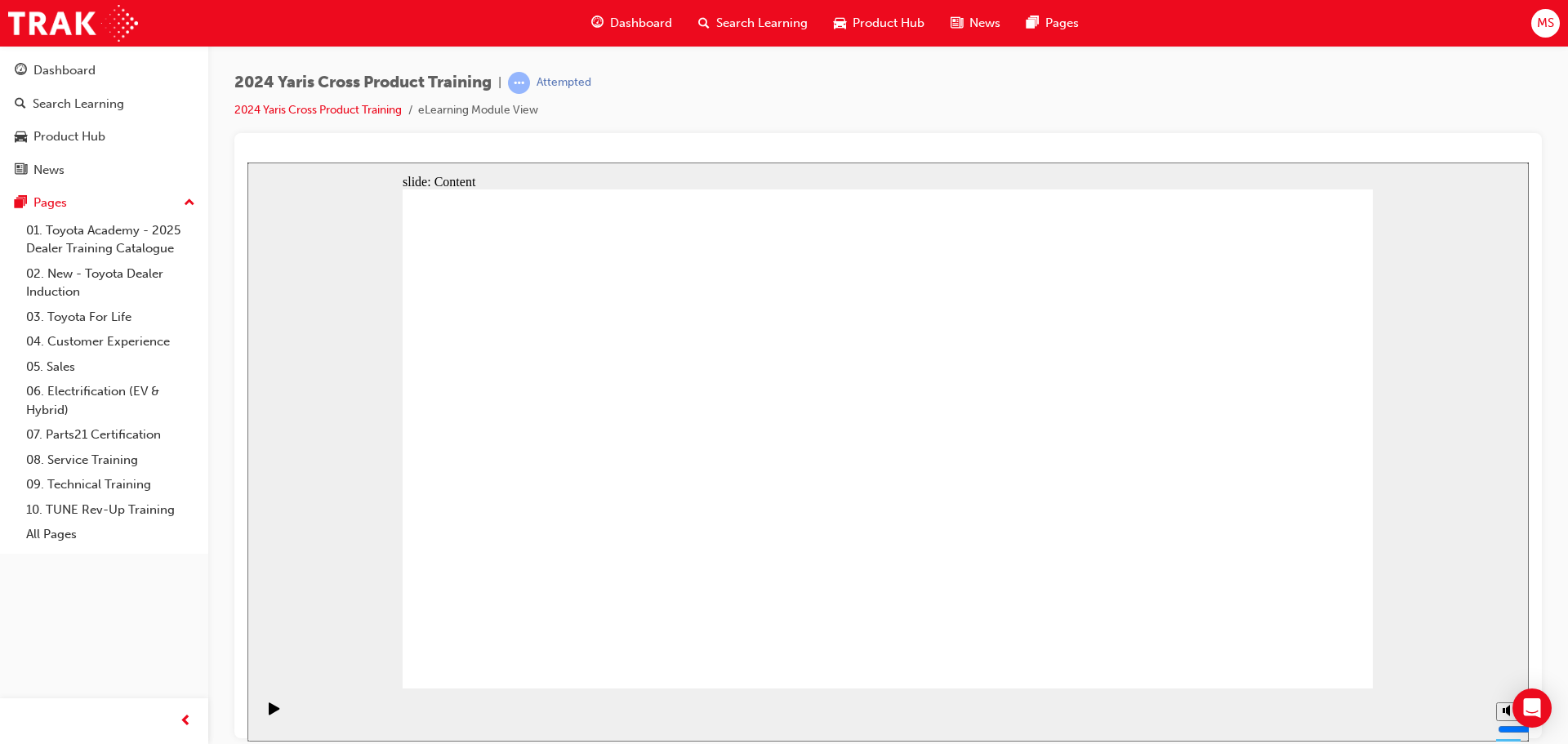
drag, startPoint x: 1022, startPoint y: 435, endPoint x: 1382, endPoint y: 438, distance: 360.0
click at [277, 712] on div "Play (Ctrl+Alt+P)" at bounding box center [274, 715] width 28 height 28
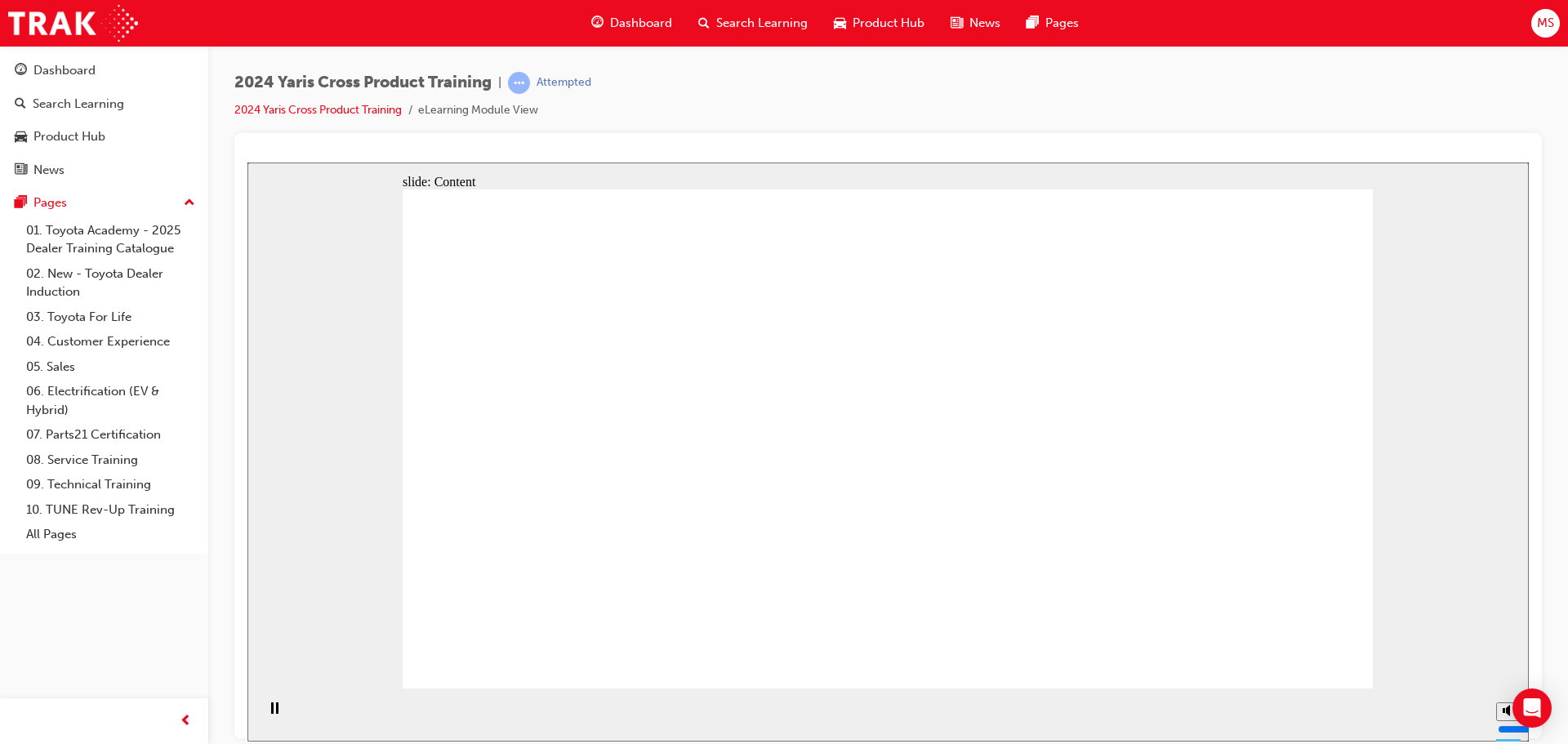
drag, startPoint x: 594, startPoint y: 509, endPoint x: 640, endPoint y: 452, distance: 73.2
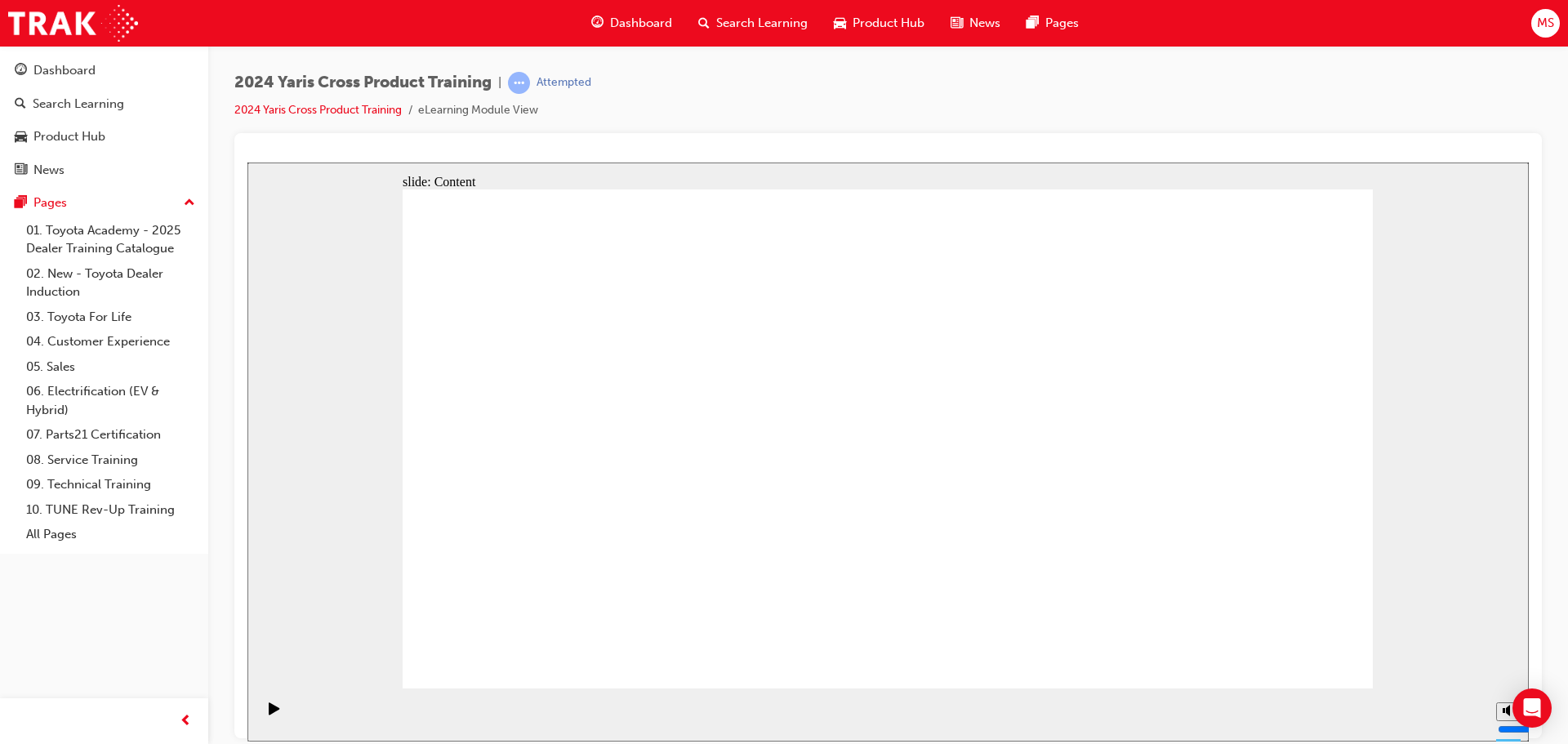
drag, startPoint x: 693, startPoint y: 401, endPoint x: 803, endPoint y: 452, distance: 121.2
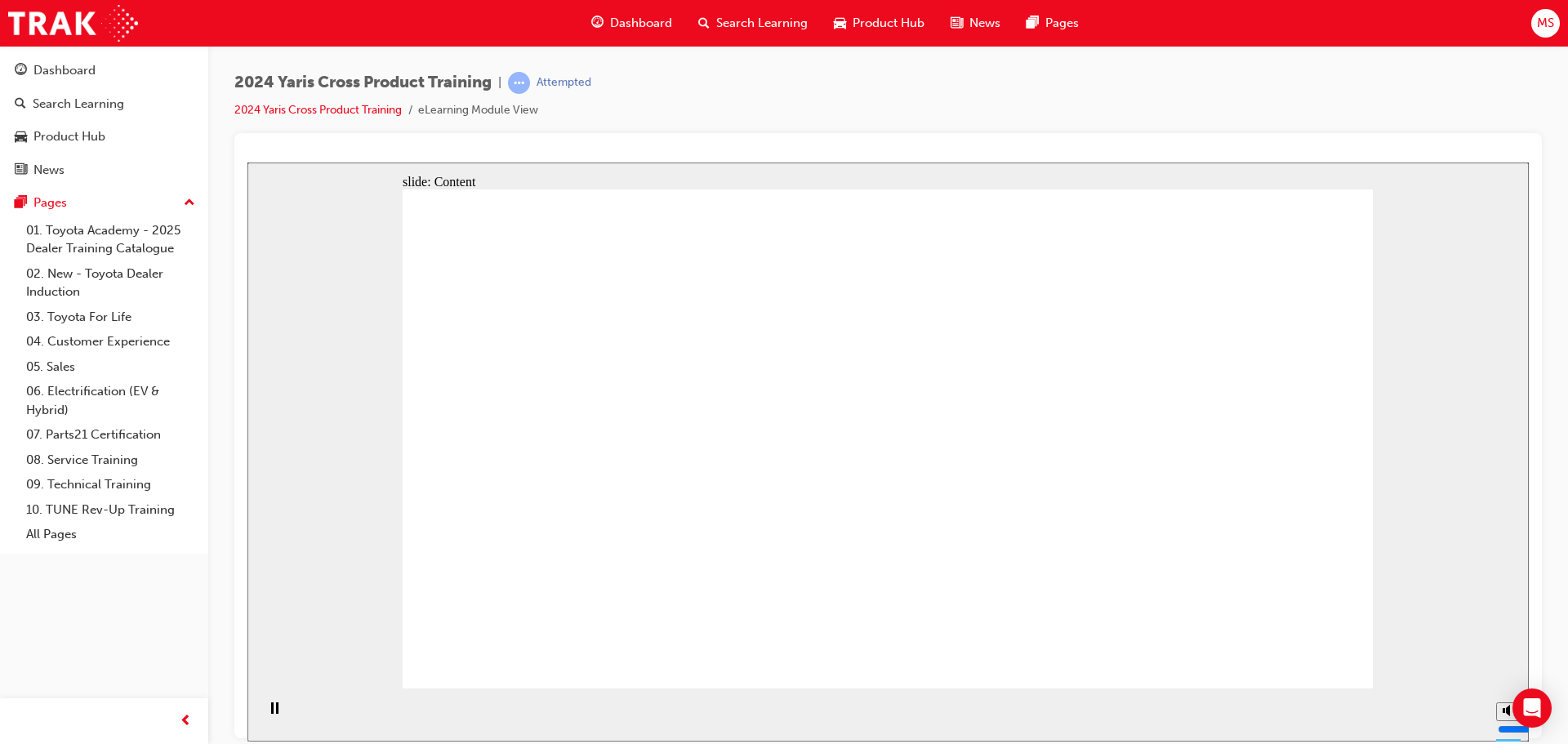
drag, startPoint x: 516, startPoint y: 377, endPoint x: 567, endPoint y: 375, distance: 51.0
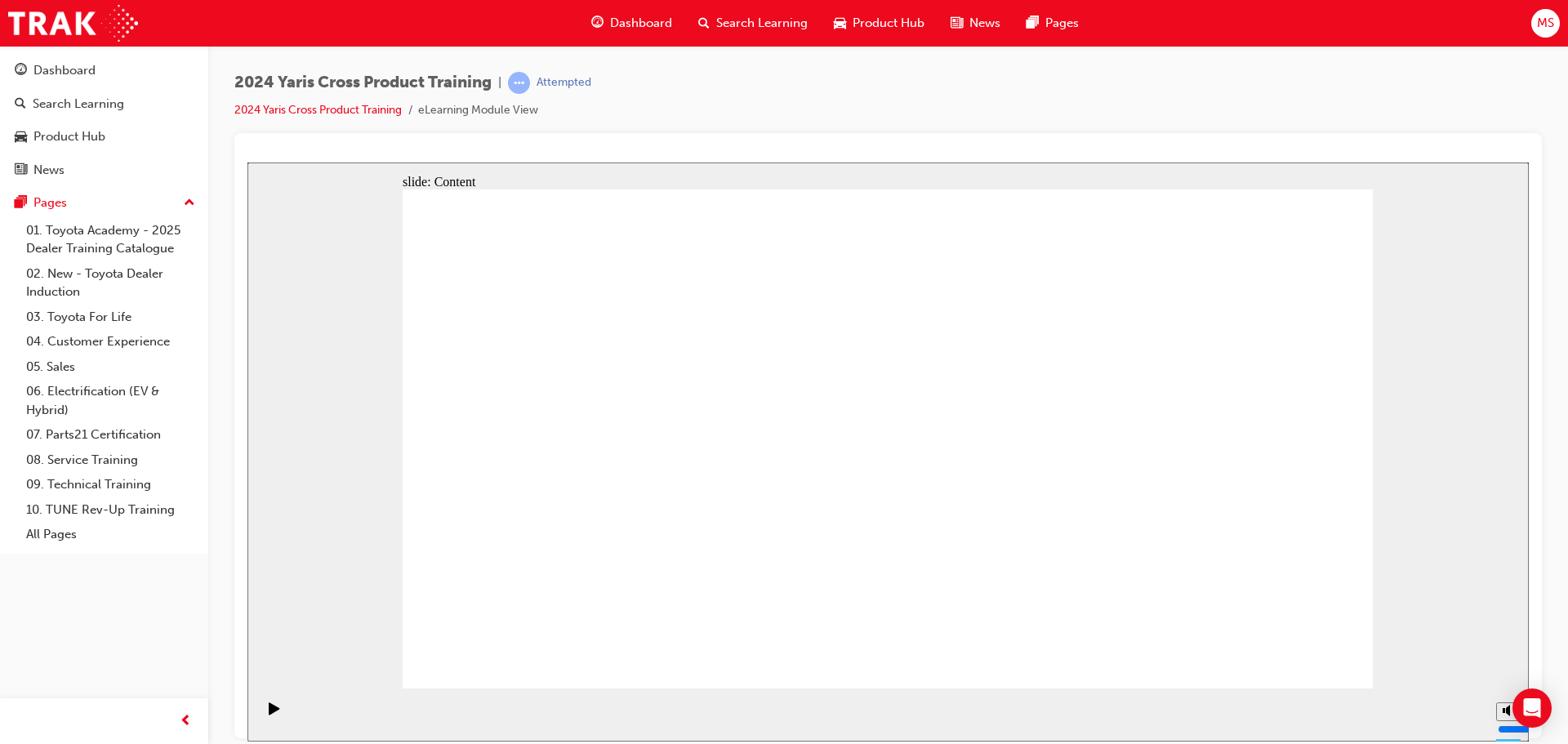
drag, startPoint x: 1352, startPoint y: 177, endPoint x: 1279, endPoint y: 164, distance: 74.1
click at [1347, 172] on div "slide: Content Feature Focus Enhanced operation further extends to the detectio…" at bounding box center [888, 451] width 1281 height 579
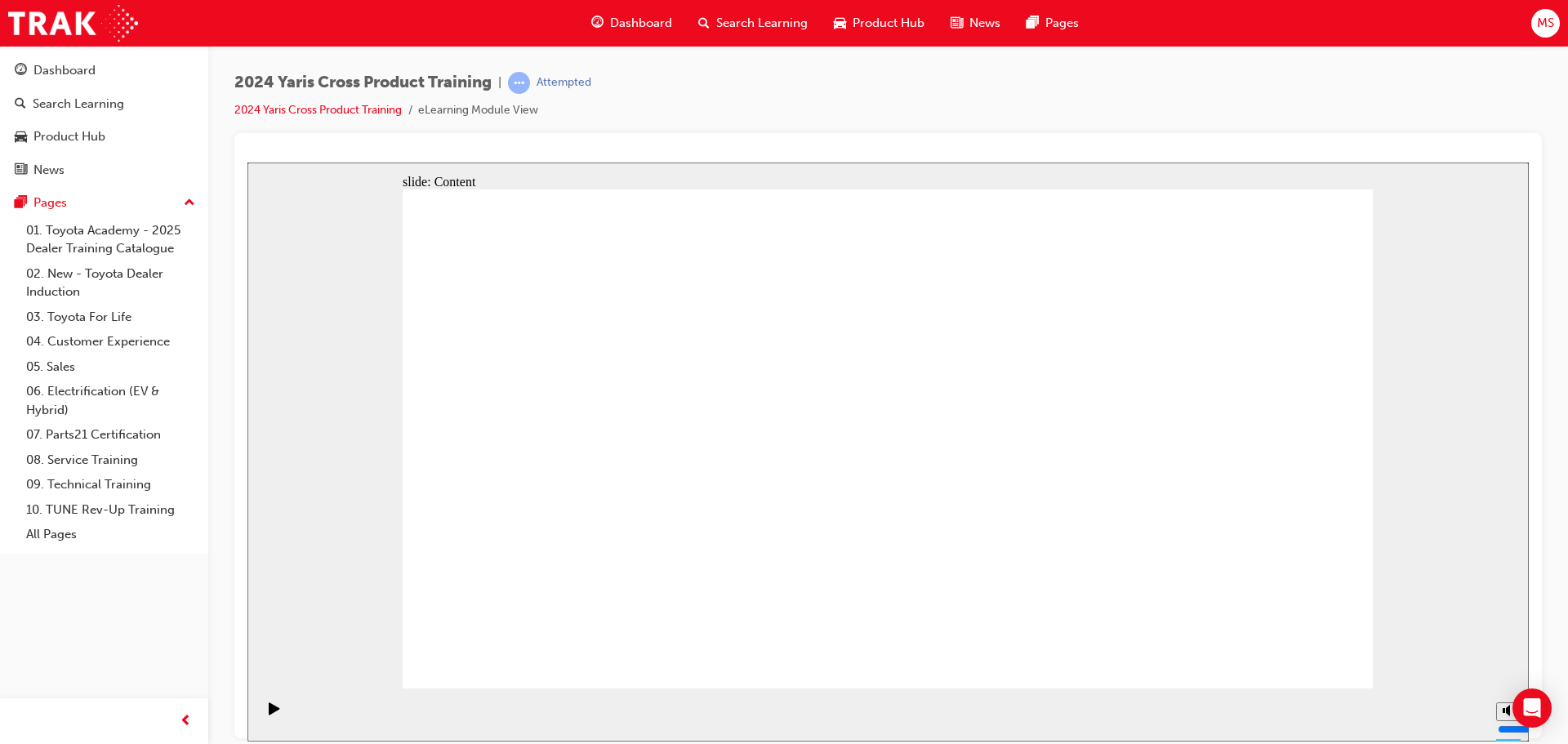
drag, startPoint x: 1079, startPoint y: 218, endPoint x: 999, endPoint y: 316, distance: 126.5
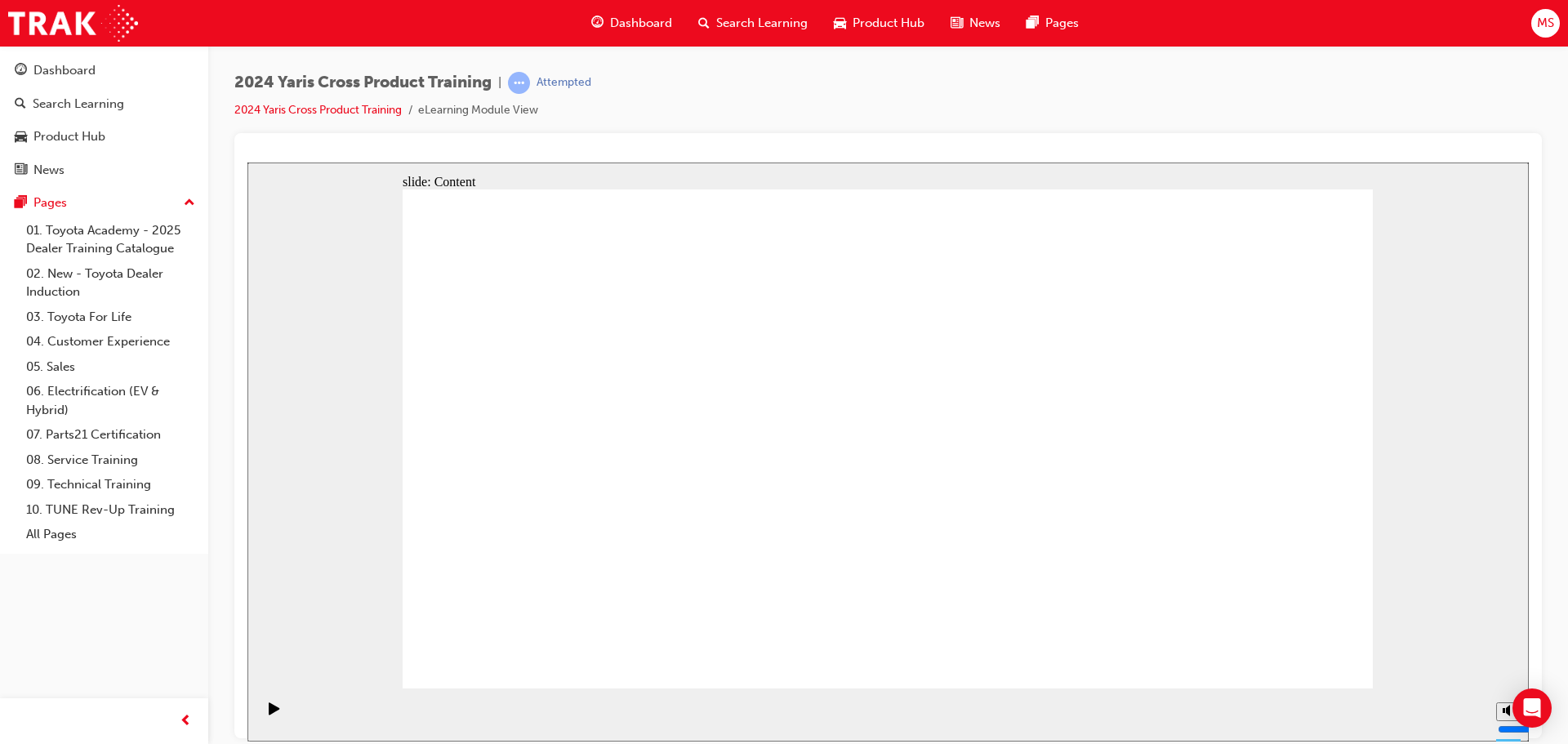
drag, startPoint x: 1000, startPoint y: 483, endPoint x: 1068, endPoint y: 392, distance: 113.6
drag, startPoint x: 1004, startPoint y: 365, endPoint x: 841, endPoint y: 368, distance: 163.0
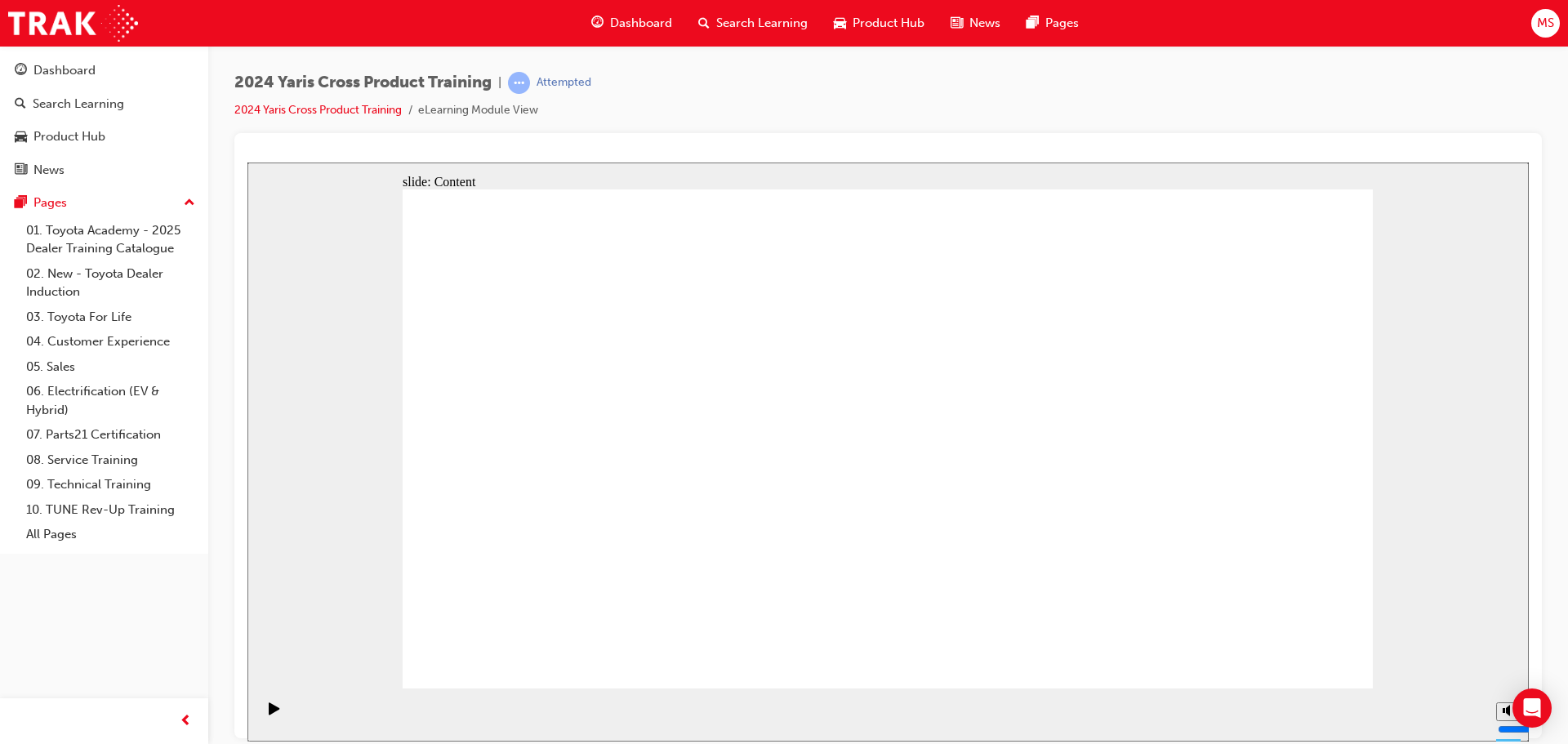
drag, startPoint x: 982, startPoint y: 432, endPoint x: 1109, endPoint y: 380, distance: 137.2
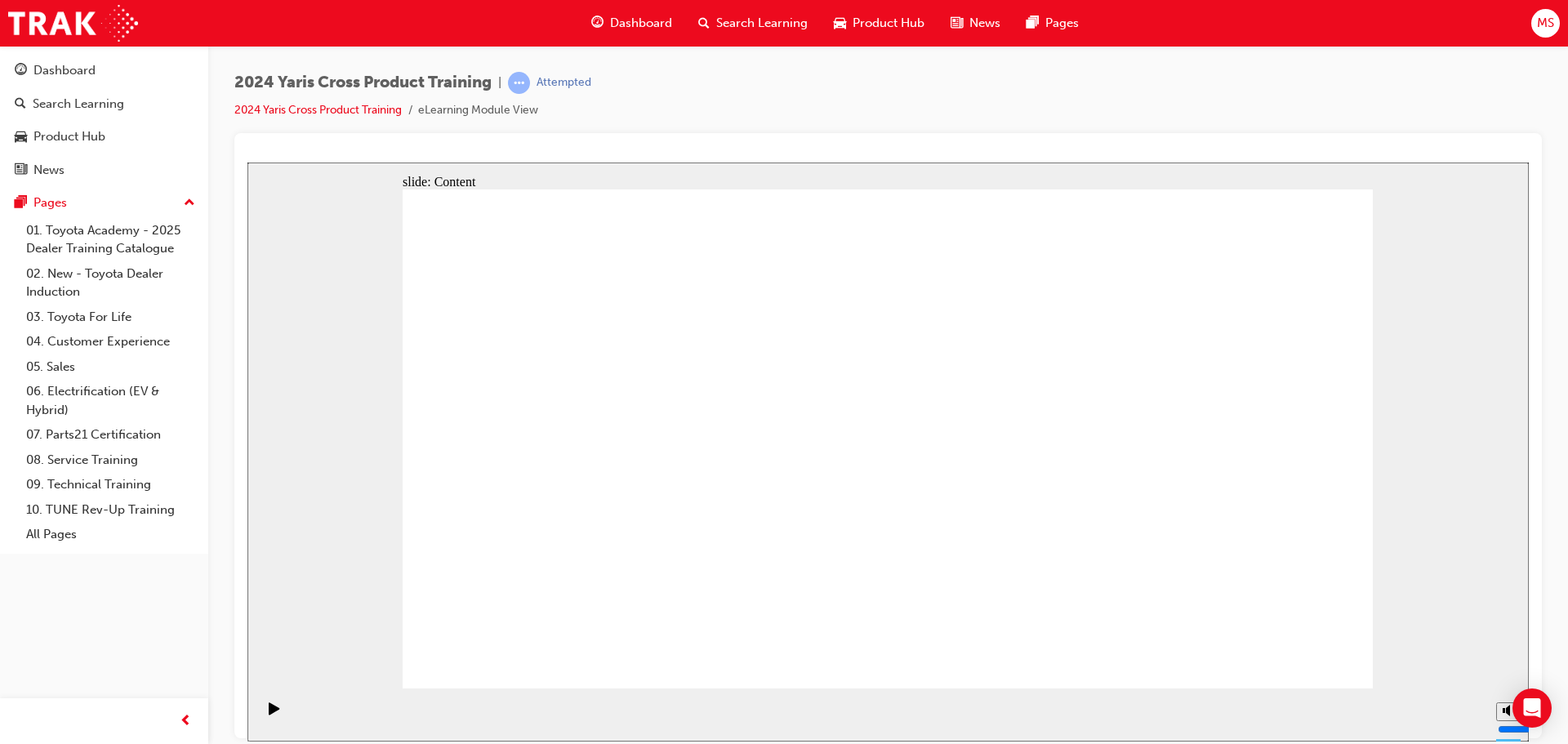
click at [97, 110] on div "Search Learning" at bounding box center [79, 104] width 92 height 18
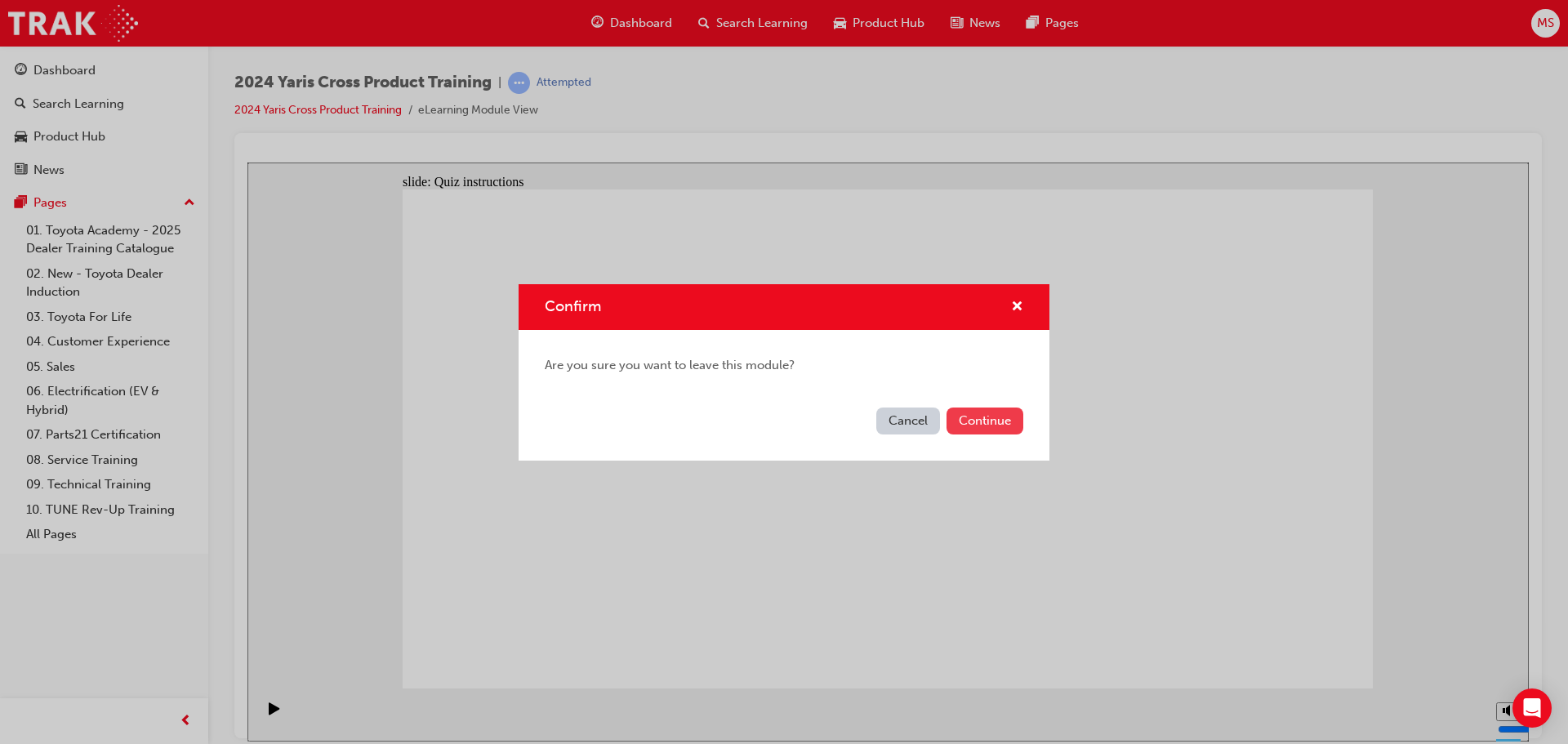
click at [992, 418] on button "Continue" at bounding box center [985, 421] width 77 height 27
